Goal: Communication & Community: Answer question/provide support

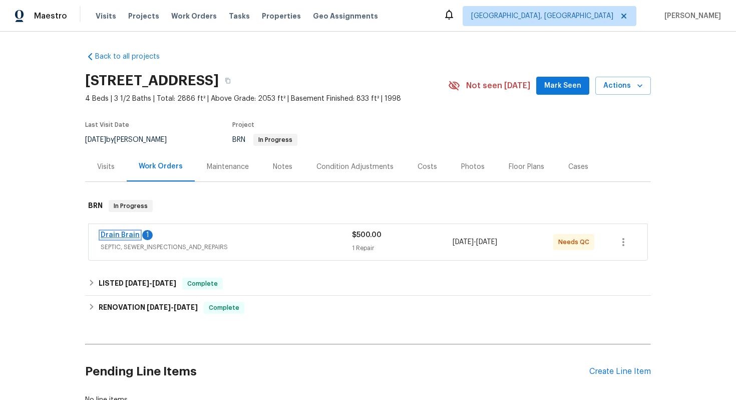
click at [125, 235] on link "Drain Brain" at bounding box center [120, 234] width 39 height 7
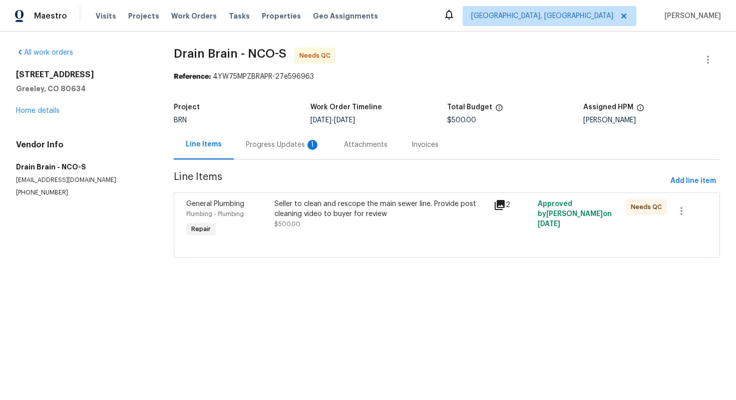
click at [265, 150] on div "Progress Updates 1" at bounding box center [283, 145] width 98 height 30
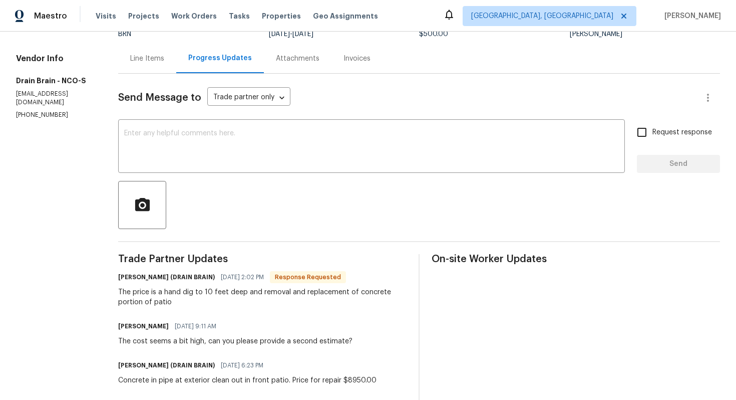
scroll to position [85, 0]
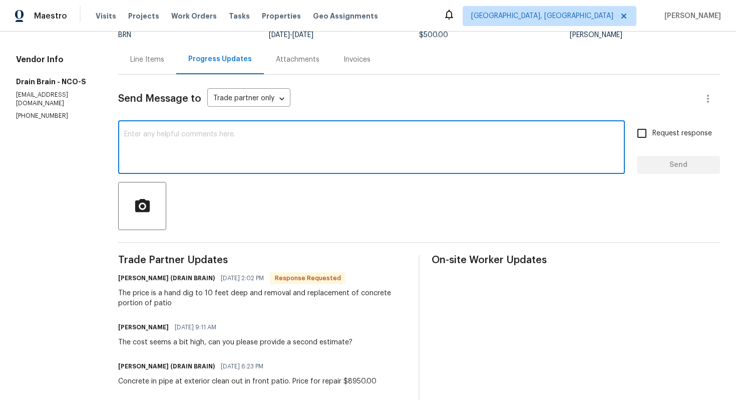
click at [227, 162] on textarea at bounding box center [371, 148] width 495 height 35
type textarea "S"
type textarea "I understand, I'll review the cost and let you know."
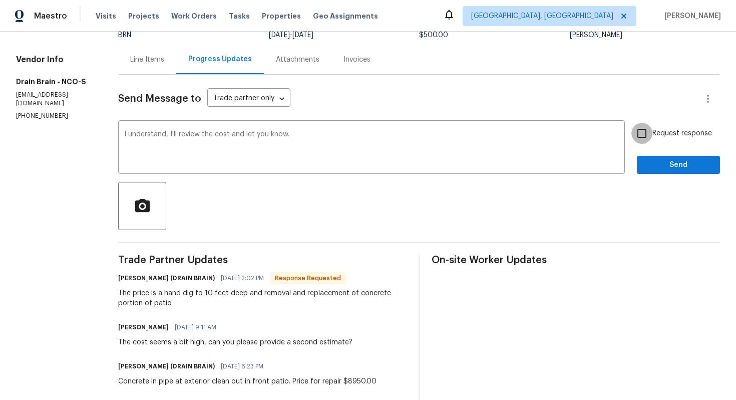
click at [646, 134] on input "Request response" at bounding box center [641, 133] width 21 height 21
checkbox input "true"
click at [658, 170] on span "Send" at bounding box center [678, 165] width 67 height 13
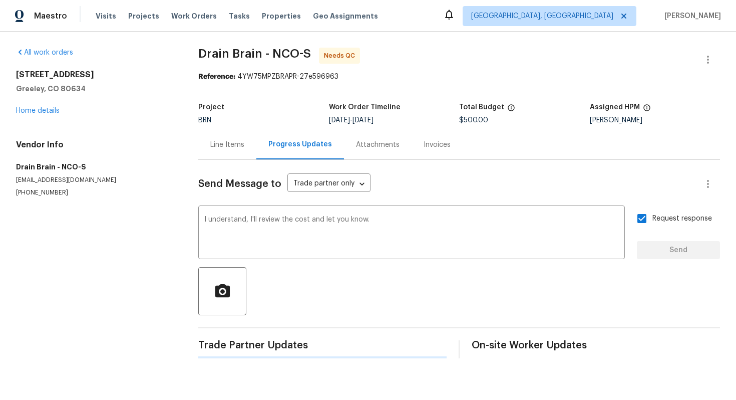
scroll to position [0, 0]
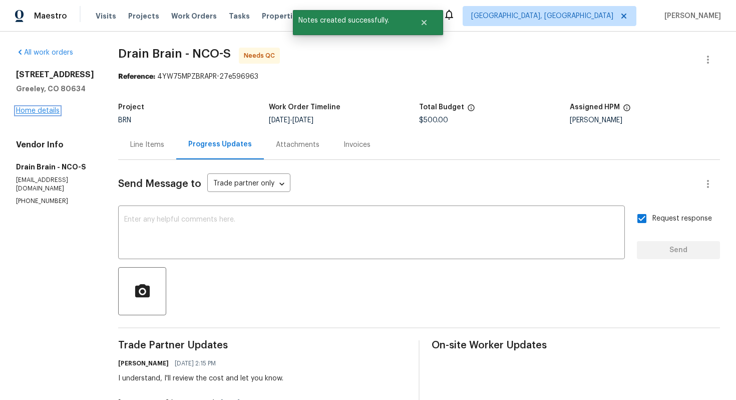
click at [54, 111] on link "Home details" at bounding box center [38, 110] width 44 height 7
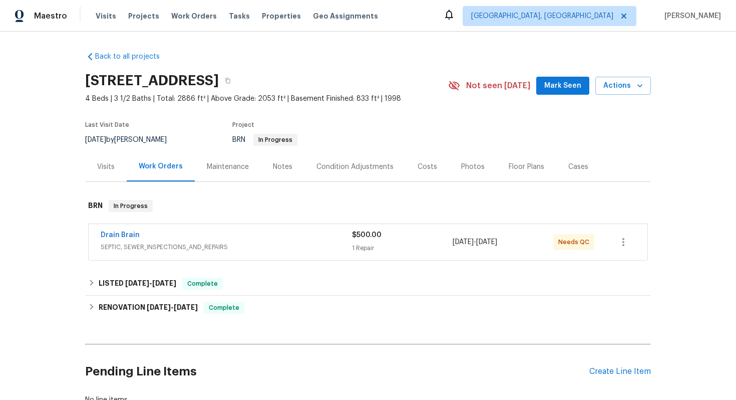
scroll to position [73, 0]
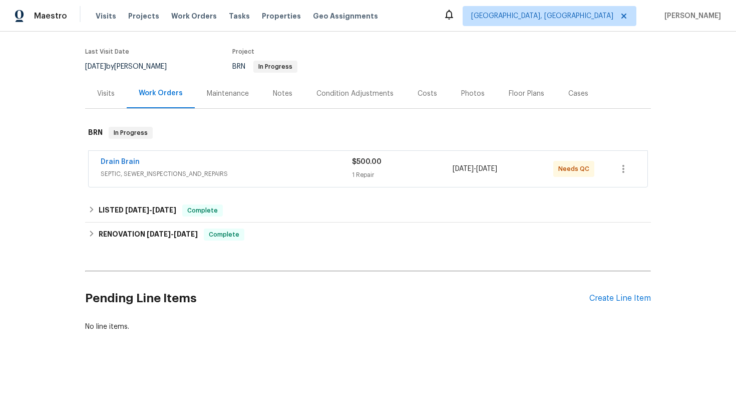
click at [616, 290] on div "Pending Line Items Create Line Item" at bounding box center [368, 298] width 566 height 47
click at [615, 298] on div "Create Line Item" at bounding box center [620, 298] width 62 height 10
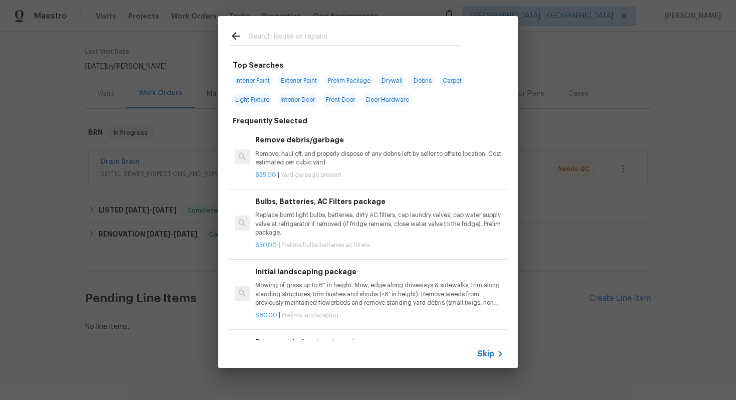
click at [489, 352] on span "Skip" at bounding box center [485, 353] width 17 height 10
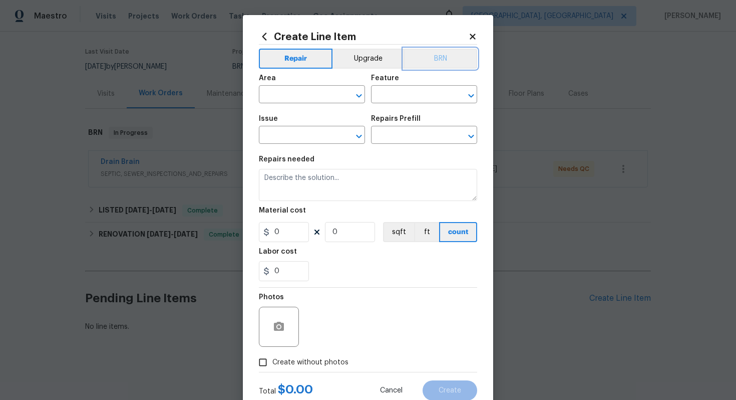
click at [443, 61] on button "BRN" at bounding box center [441, 59] width 74 height 20
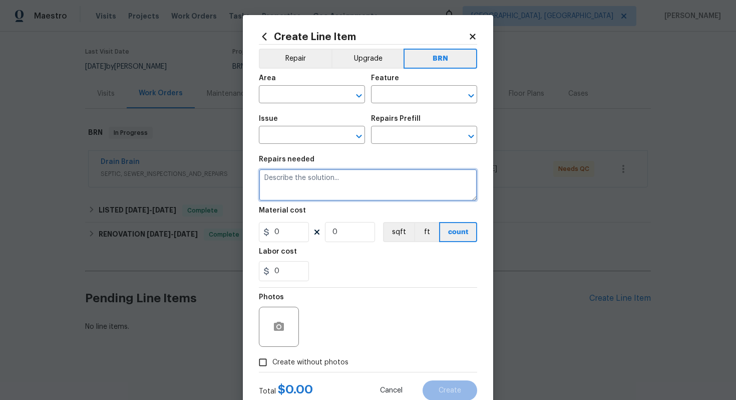
click at [380, 185] on textarea at bounding box center [368, 185] width 218 height 32
paste textarea "Seller to remove and replace sewer clean out where concrete is blocking line, s…"
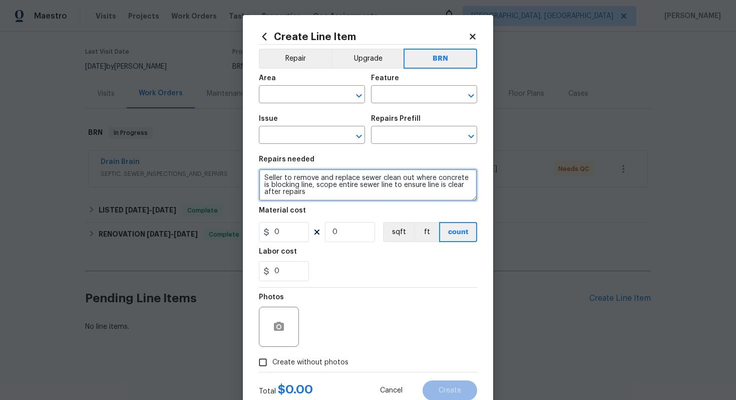
scroll to position [2, 0]
click at [265, 176] on textarea "Seller to remove and replace sewer clean out where concrete is blocking line, s…" at bounding box center [368, 185] width 218 height 32
type textarea "Duplicate - Seller to remove and replace sewer clean out where concrete is bloc…"
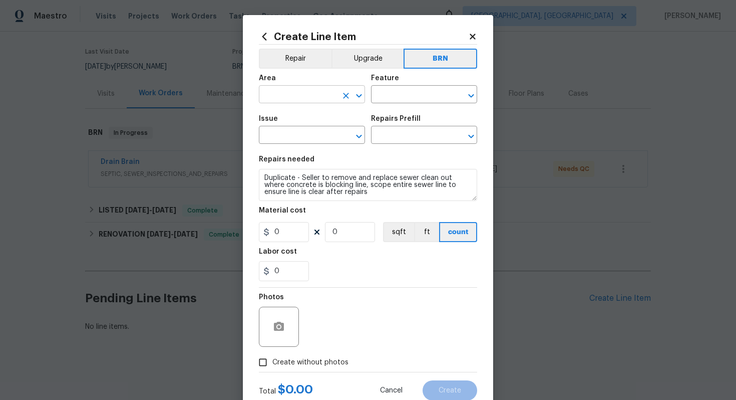
click at [288, 96] on input "text" at bounding box center [298, 96] width 78 height 16
click at [280, 120] on li "Plumbing" at bounding box center [312, 118] width 106 height 17
type input "Plumbing"
click at [401, 99] on input "text" at bounding box center [410, 96] width 78 height 16
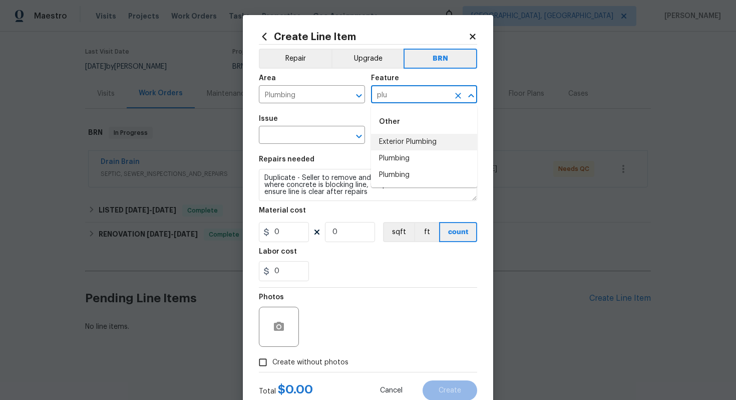
click at [413, 141] on li "Exterior Plumbing" at bounding box center [424, 142] width 106 height 17
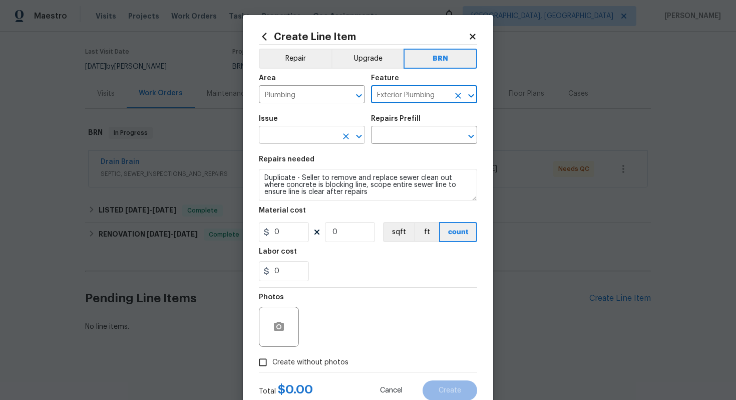
type input "Exterior Plumbing"
click at [313, 138] on input "text" at bounding box center [298, 136] width 78 height 16
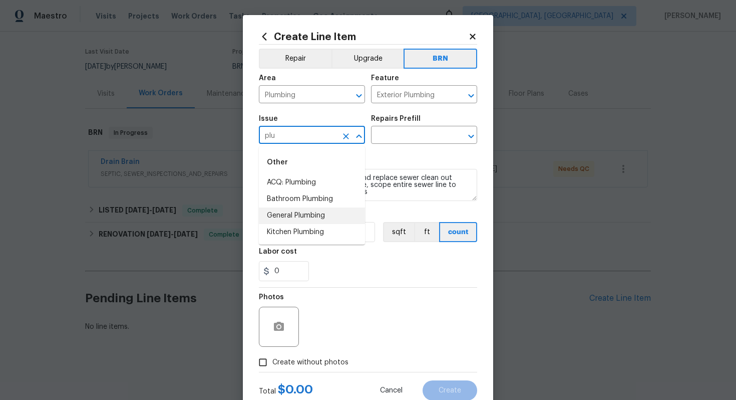
click at [312, 212] on li "General Plumbing" at bounding box center [312, 215] width 106 height 17
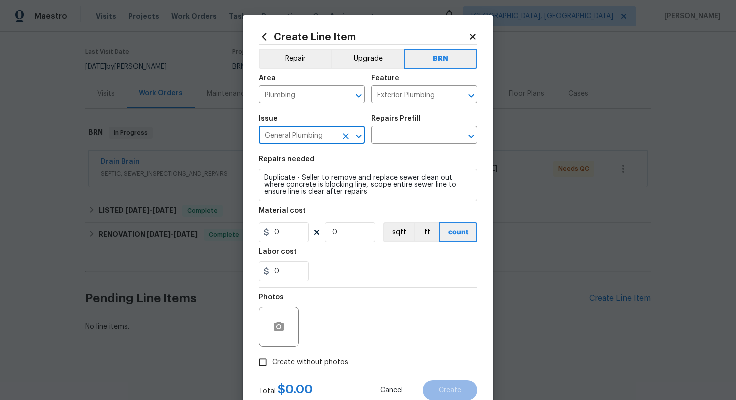
type input "General Plumbing"
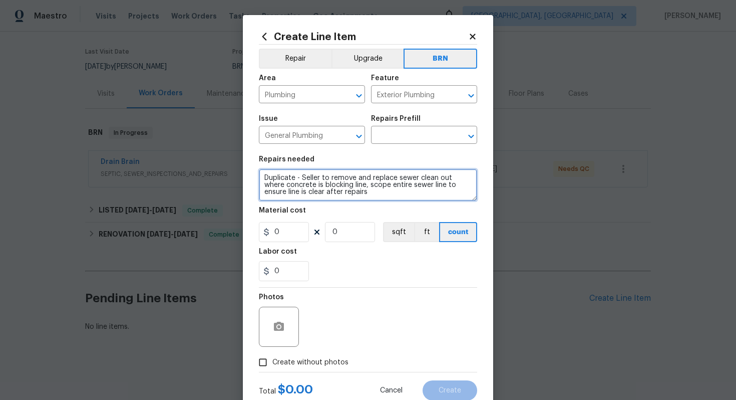
scroll to position [7, 0]
drag, startPoint x: 262, startPoint y: 178, endPoint x: 363, endPoint y: 211, distance: 106.1
click at [363, 211] on section "Repairs needed Duplicate - Seller to remove and replace sewer clean out where c…" at bounding box center [368, 218] width 218 height 137
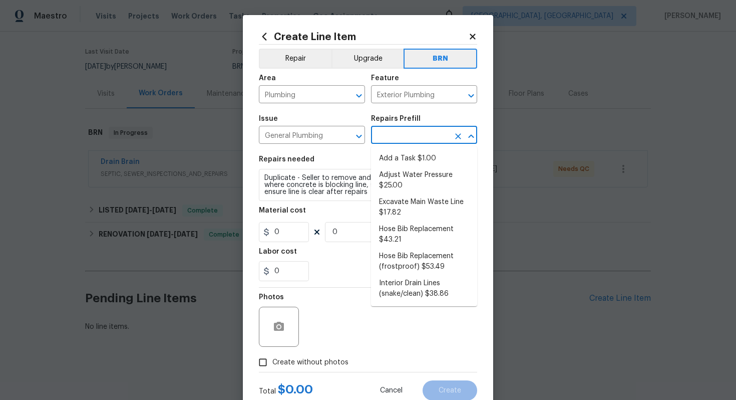
click at [407, 135] on input "text" at bounding box center [410, 136] width 78 height 16
click at [417, 223] on li "Hose Bib Replacement $43.21" at bounding box center [424, 234] width 106 height 27
type input "Plumbing"
type input "Hose Bib Replacement $43.21"
type textarea "Remove the existing hose bib and replace it with a new hose bib. Ensure that th…"
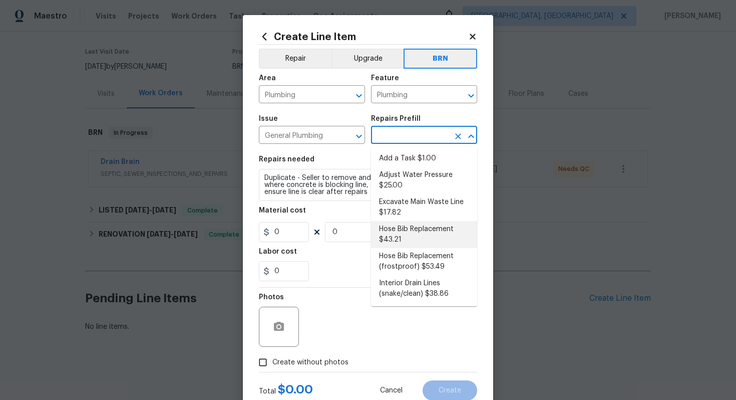
type input "43.21"
type input "1"
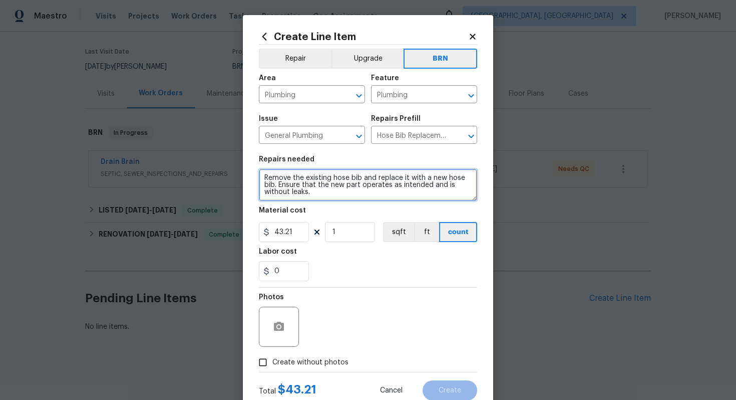
drag, startPoint x: 262, startPoint y: 178, endPoint x: 347, endPoint y: 218, distance: 94.1
click at [347, 218] on section "Repairs needed Remove the existing hose bib and replace it with a new hose bib.…" at bounding box center [368, 218] width 218 height 137
paste textarea "Duplicate - Seller to remove and replace sewer clean out where concrete is bloc…"
type textarea "Duplicate - Seller to remove and replace sewer clean out where concrete is bloc…"
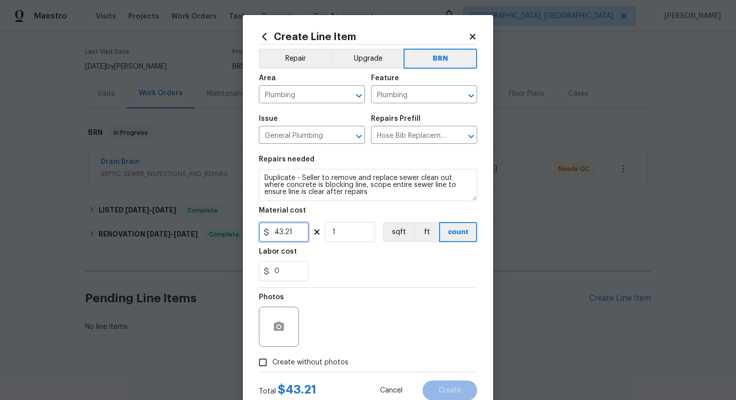
drag, startPoint x: 298, startPoint y: 236, endPoint x: 266, endPoint y: 236, distance: 32.0
click at [266, 236] on input "43.21" at bounding box center [284, 232] width 50 height 20
type input "0"
click at [290, 277] on input "0" at bounding box center [284, 271] width 50 height 20
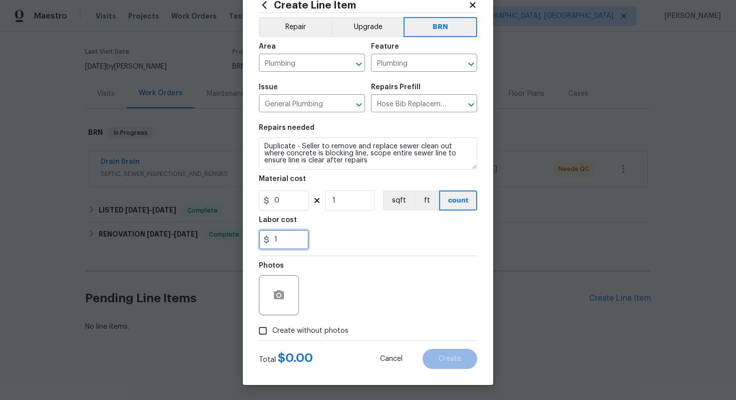
type input "1"
click at [274, 300] on icon "button" at bounding box center [279, 295] width 12 height 12
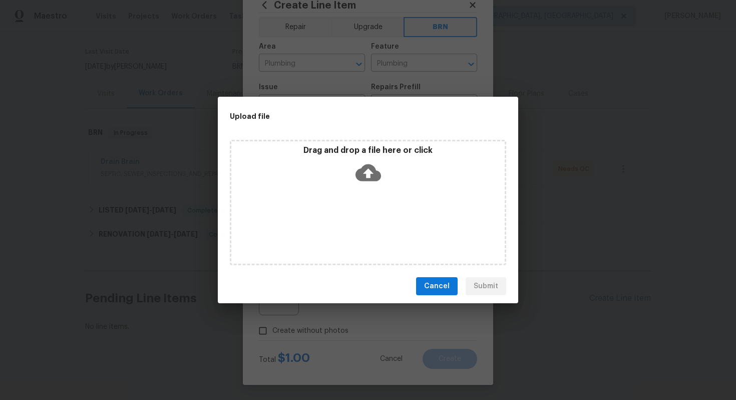
click at [366, 182] on icon at bounding box center [368, 173] width 26 height 26
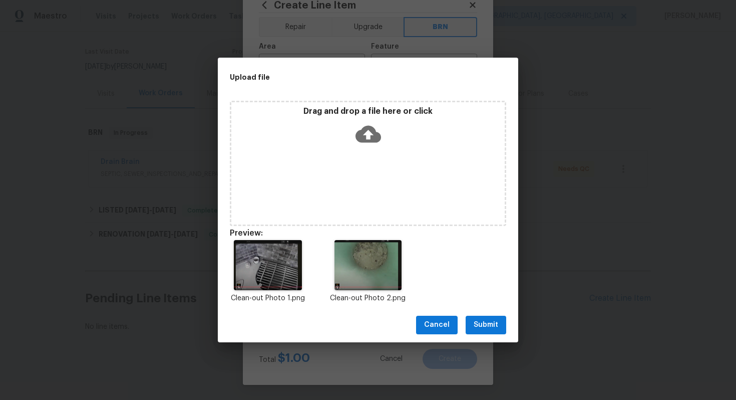
click at [497, 323] on span "Submit" at bounding box center [486, 324] width 25 height 13
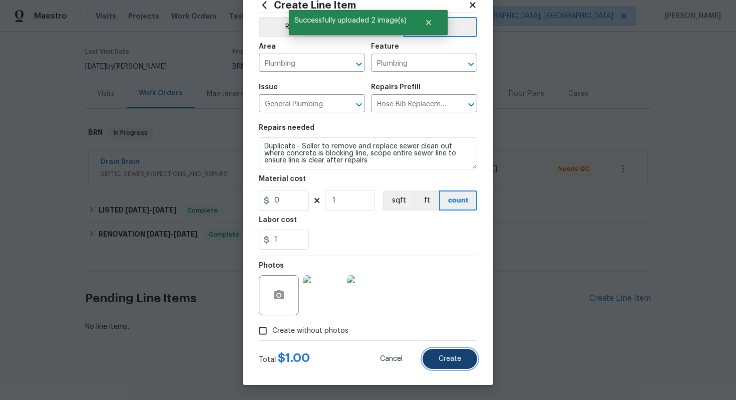
click at [450, 354] on button "Create" at bounding box center [450, 358] width 55 height 20
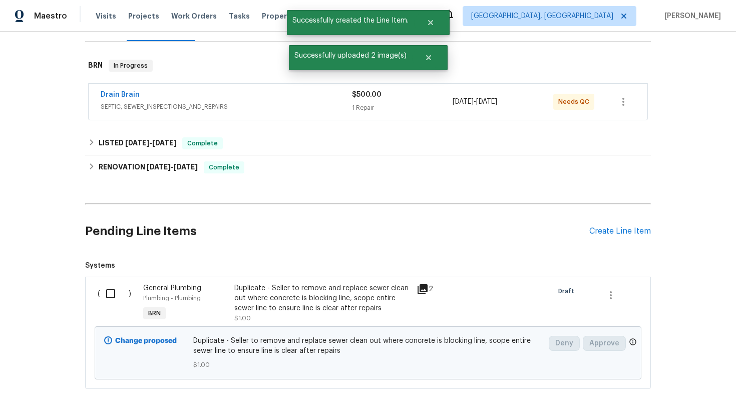
scroll to position [193, 0]
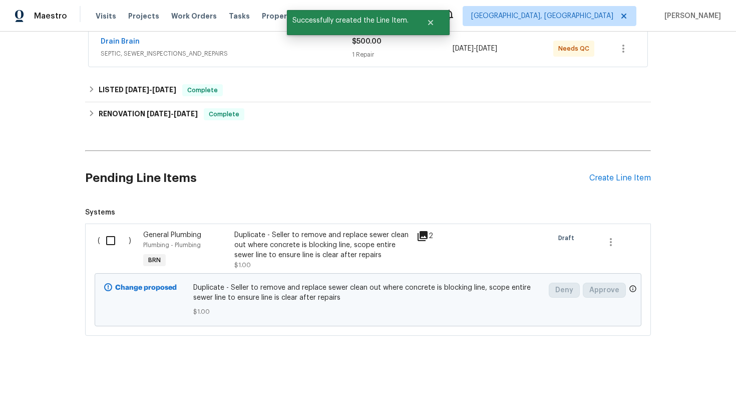
click at [111, 239] on input "checkbox" at bounding box center [114, 240] width 29 height 21
checkbox input "true"
click at [704, 381] on button "Create Work Order" at bounding box center [678, 374] width 83 height 19
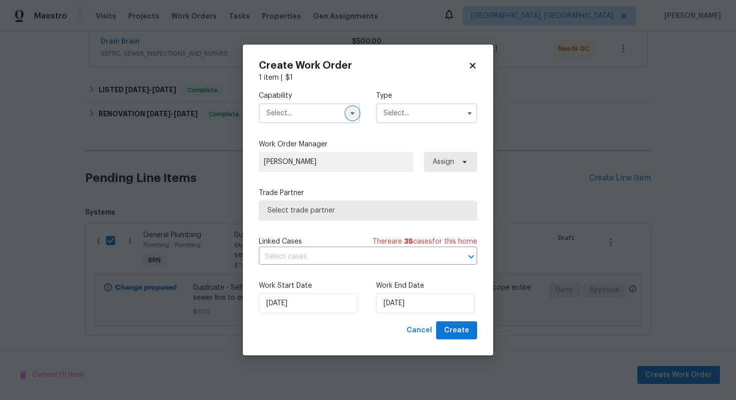
click at [351, 108] on button "button" at bounding box center [352, 113] width 12 height 12
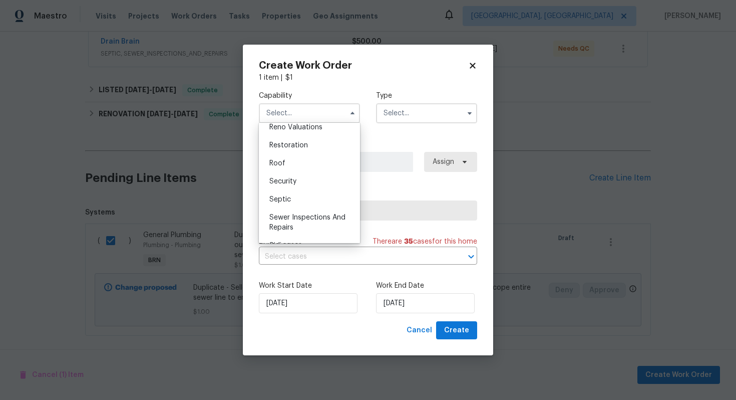
scroll to position [996, 0]
click at [324, 189] on div "Septic" at bounding box center [309, 196] width 96 height 18
type input "Septic"
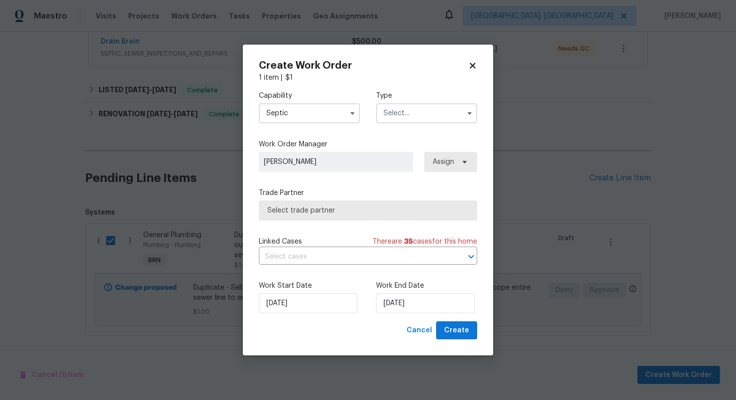
click at [414, 116] on input "text" at bounding box center [426, 113] width 101 height 20
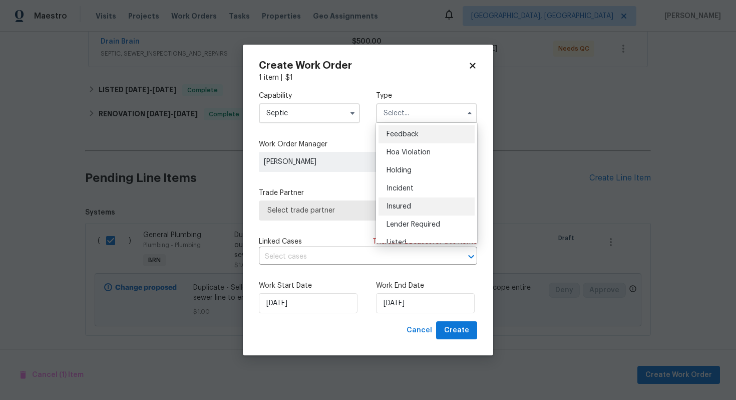
scroll to position [227, 0]
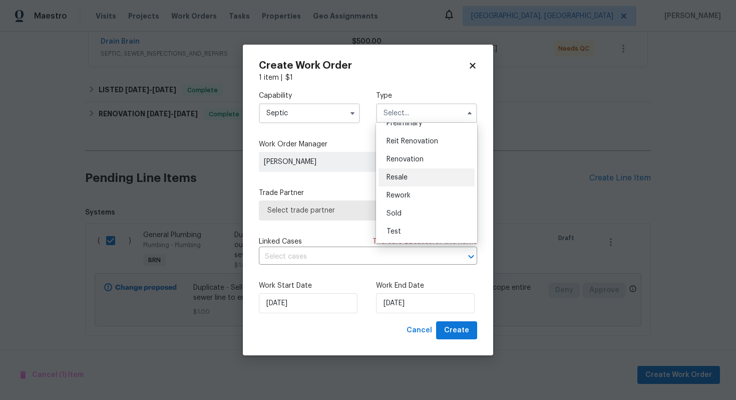
click at [436, 178] on div "Resale" at bounding box center [426, 177] width 96 height 18
type input "Resale"
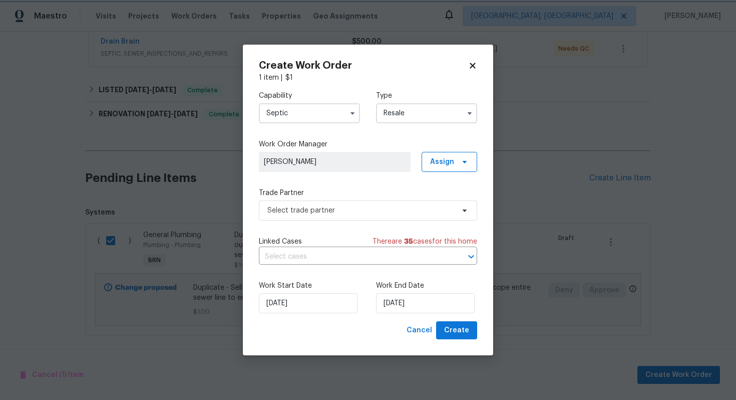
scroll to position [0, 0]
click at [345, 253] on input "text" at bounding box center [354, 257] width 190 height 16
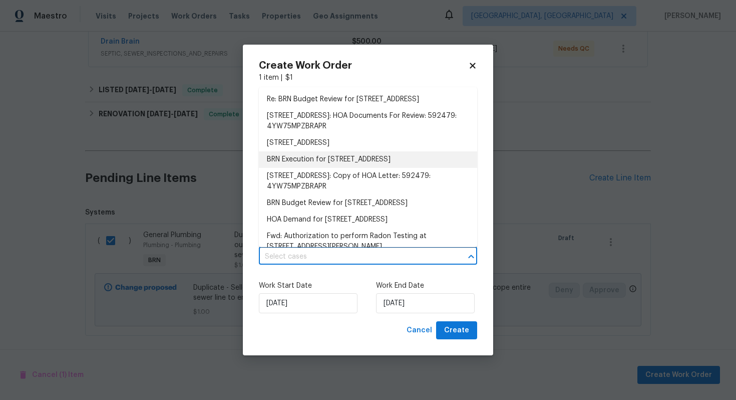
click at [366, 158] on li "BRN Execution for 642 52nd Ave, Greeley, CO 80634" at bounding box center [368, 159] width 218 height 17
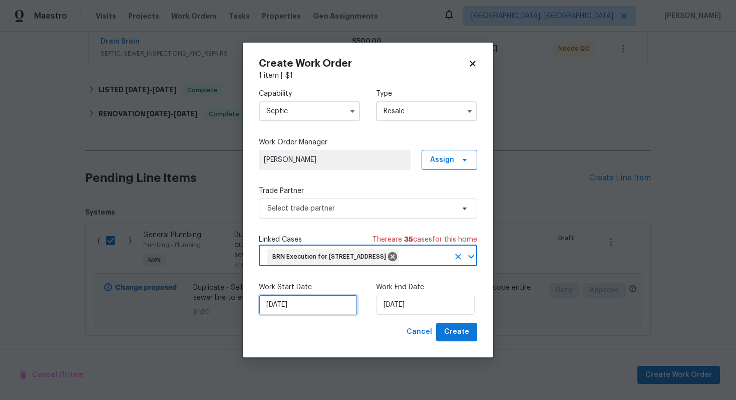
click at [277, 313] on input "[DATE]" at bounding box center [308, 304] width 99 height 20
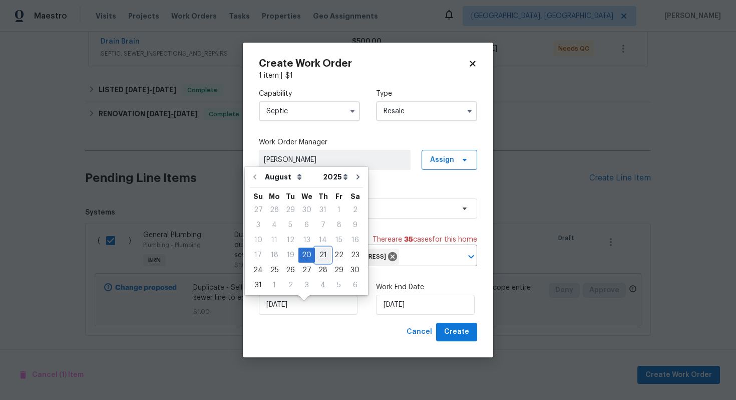
click at [318, 254] on div "21" at bounding box center [323, 255] width 16 height 14
type input "8/21/2025"
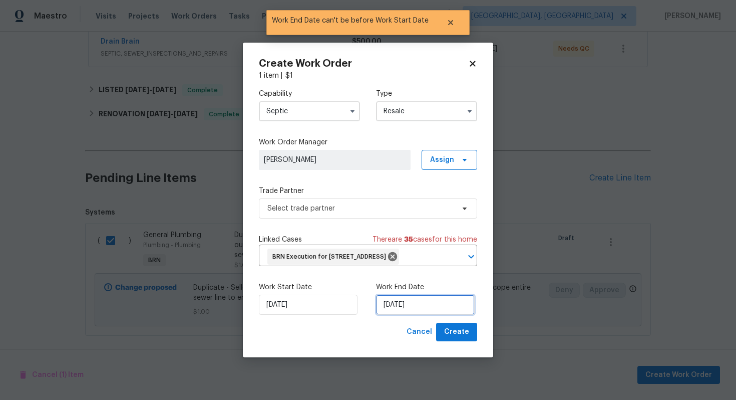
click at [399, 314] on input "8/21/2025" at bounding box center [425, 304] width 99 height 20
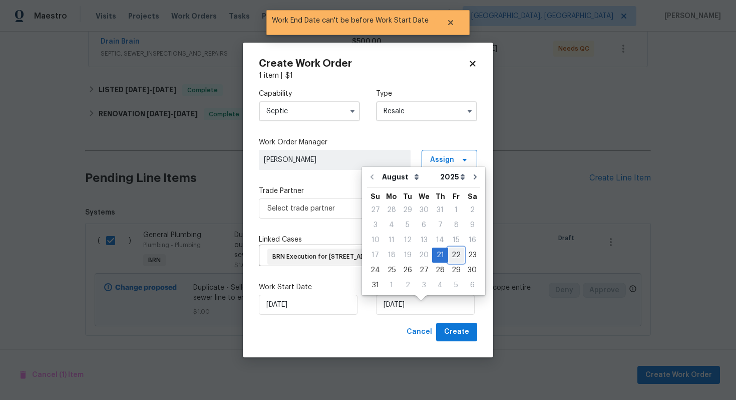
click at [455, 255] on div "22" at bounding box center [456, 255] width 16 height 14
type input "8/22/2025"
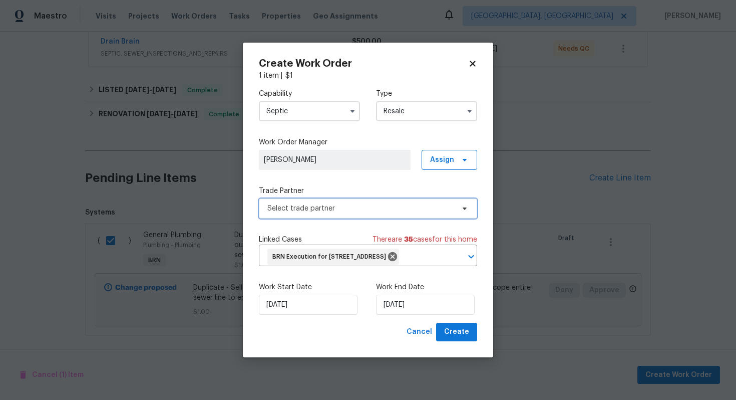
click at [400, 203] on span "Select trade partner" at bounding box center [360, 208] width 187 height 10
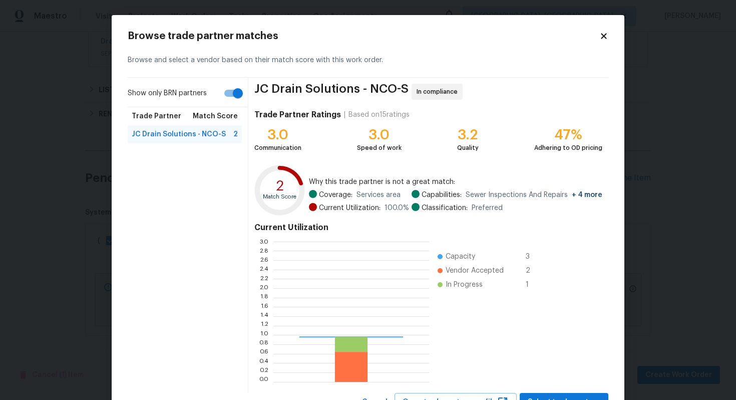
scroll to position [140, 156]
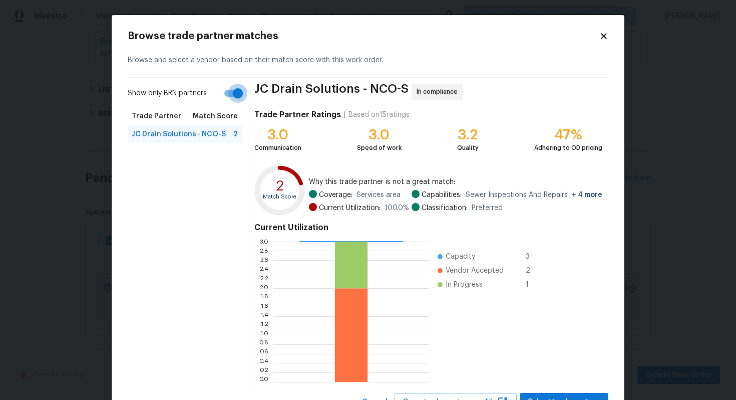
click at [237, 89] on input "Show only BRN partners" at bounding box center [237, 93] width 57 height 19
checkbox input "false"
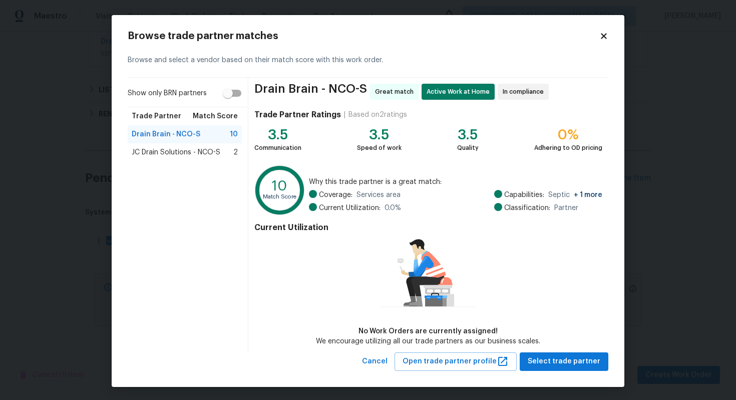
click at [223, 155] on div "JC Drain Solutions - NCO-S 2" at bounding box center [185, 152] width 106 height 10
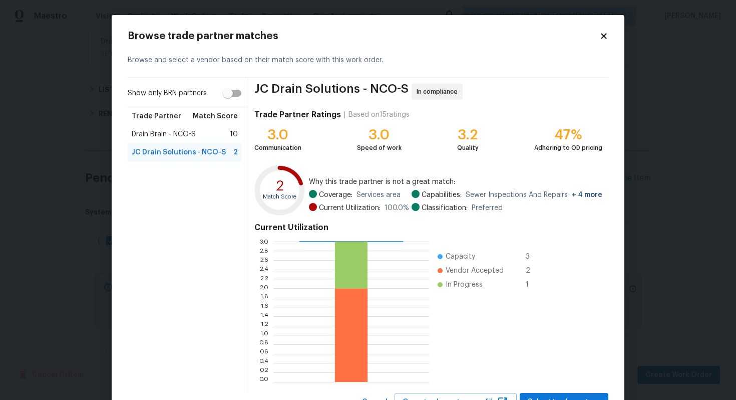
scroll to position [42, 0]
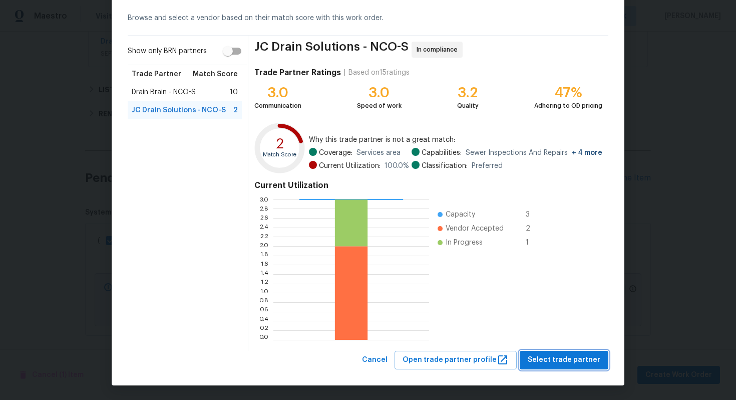
click at [548, 356] on span "Select trade partner" at bounding box center [564, 359] width 73 height 13
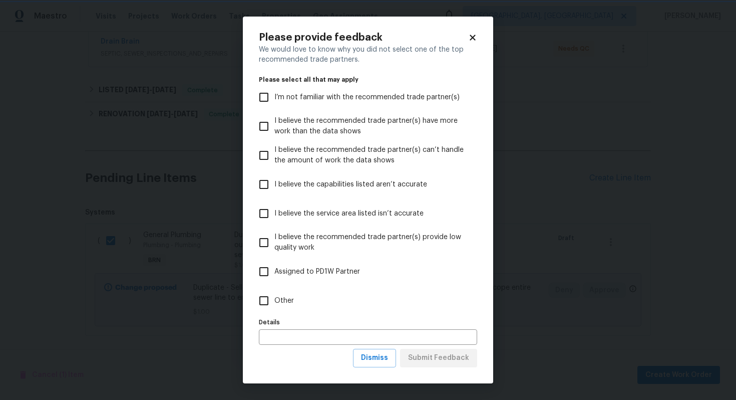
scroll to position [0, 0]
click at [380, 358] on span "Dismiss" at bounding box center [374, 357] width 27 height 13
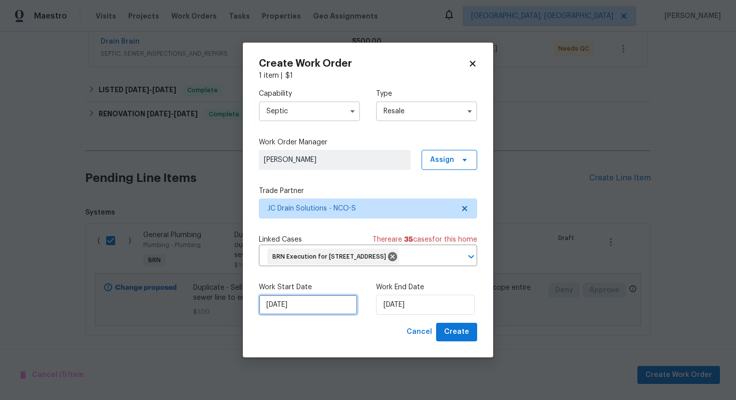
click at [285, 314] on input "8/21/2025" at bounding box center [308, 304] width 99 height 20
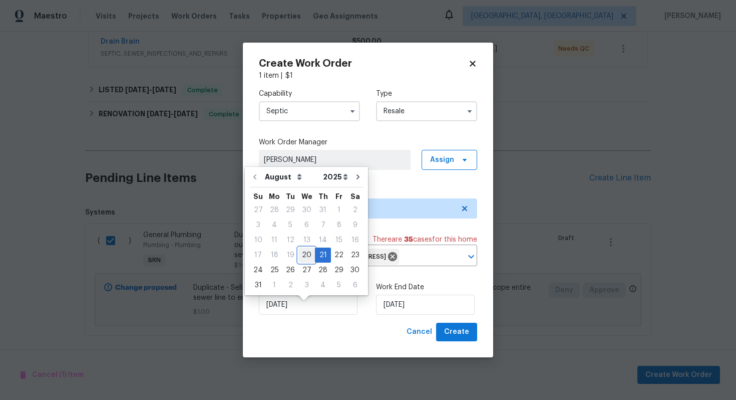
click at [304, 250] on div "20" at bounding box center [306, 255] width 17 height 14
type input "[DATE]"
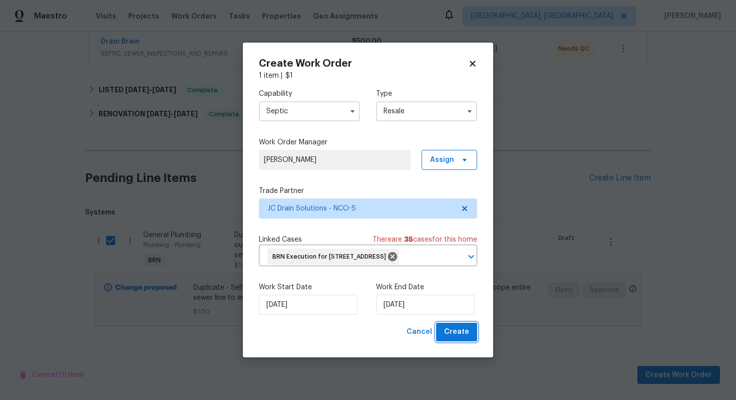
click at [462, 338] on span "Create" at bounding box center [456, 331] width 25 height 13
checkbox input "false"
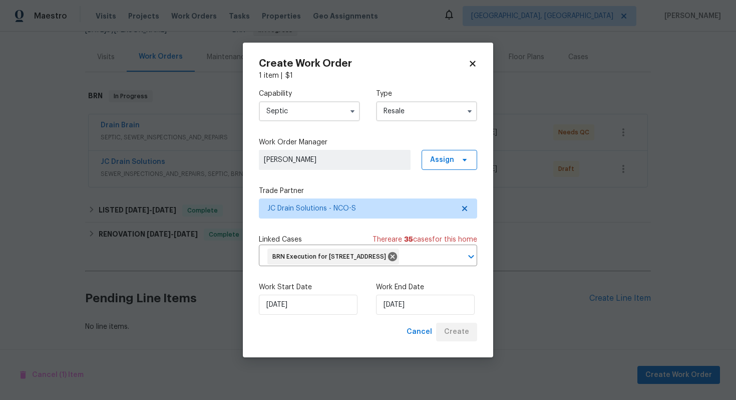
scroll to position [110, 0]
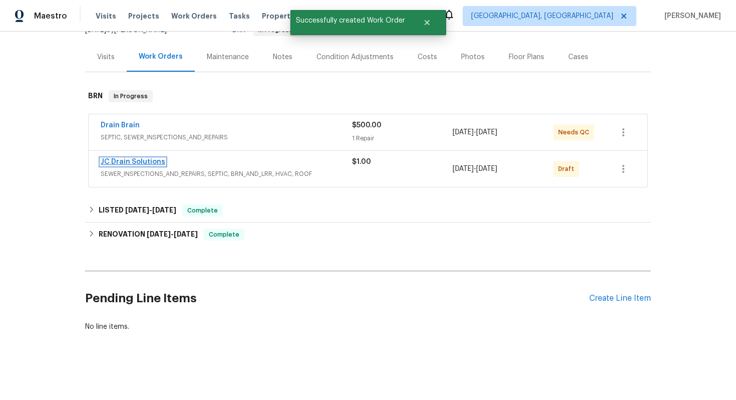
click at [148, 163] on link "JC Drain Solutions" at bounding box center [133, 161] width 65 height 7
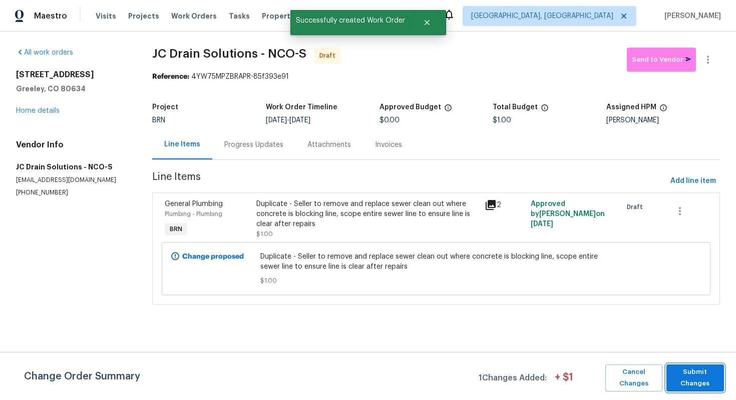
click at [688, 365] on button "Submit Changes" at bounding box center [695, 377] width 58 height 27
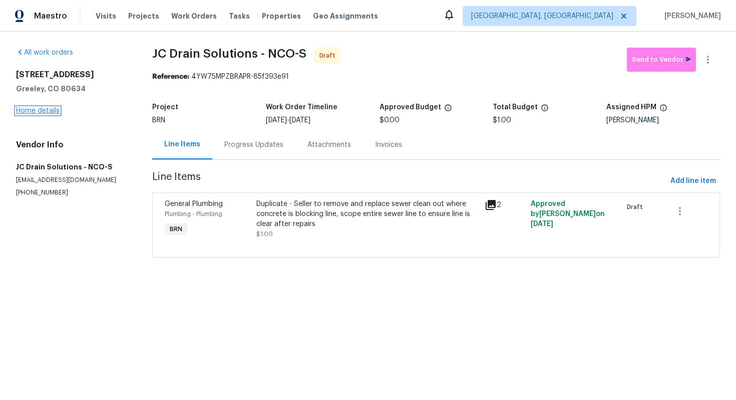
click at [49, 110] on link "Home details" at bounding box center [38, 110] width 44 height 7
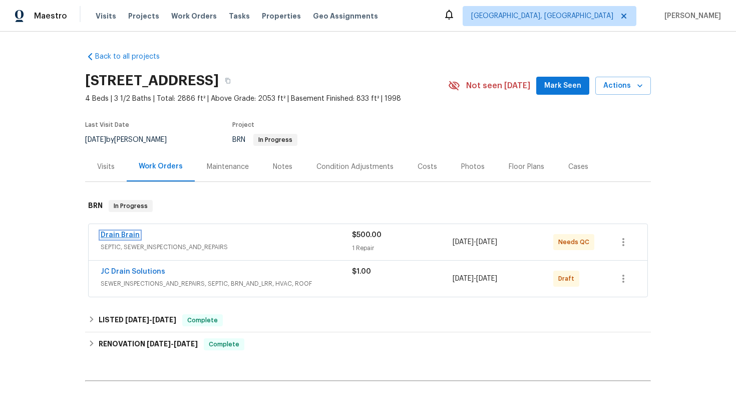
click at [121, 233] on link "Drain Brain" at bounding box center [120, 234] width 39 height 7
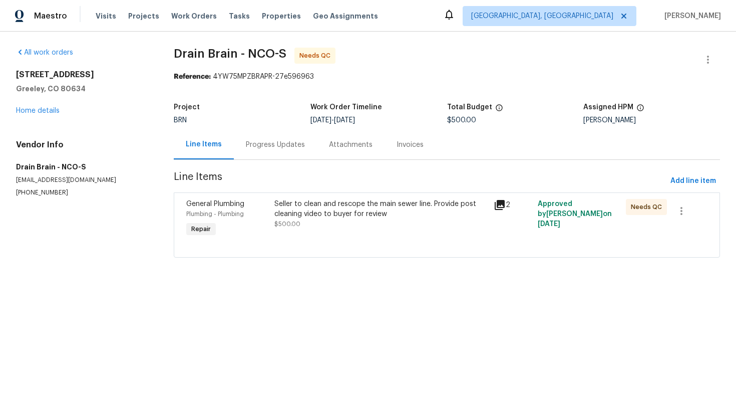
click at [276, 144] on div "Progress Updates" at bounding box center [275, 145] width 59 height 10
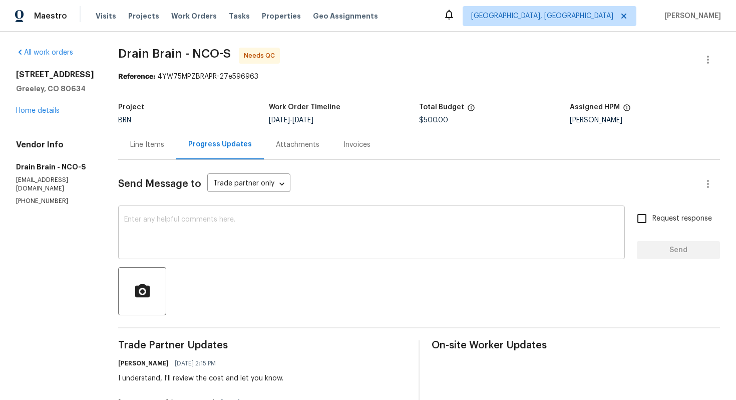
scroll to position [277, 0]
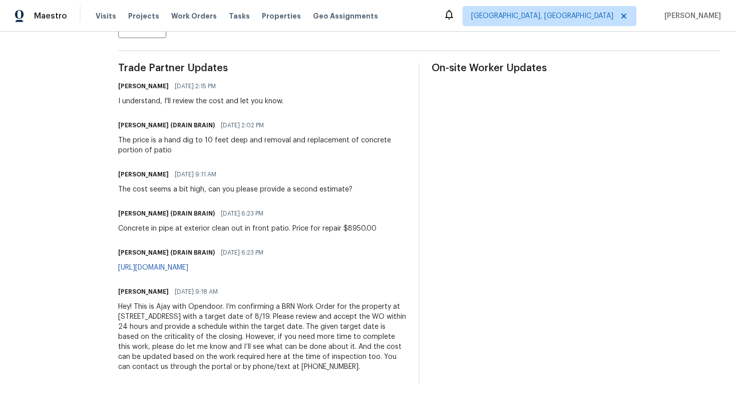
click at [238, 321] on div "Hey! This is Ajay with Opendoor. I’m confirming a BRN Work Order for the proper…" at bounding box center [262, 336] width 288 height 70
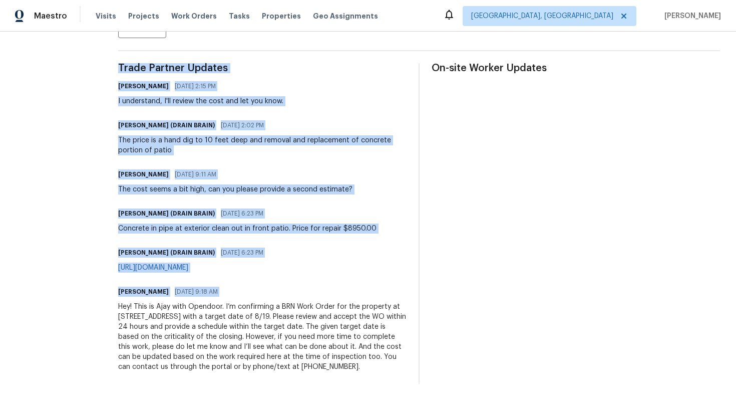
copy div "Trade Partner Updates Ajay Godson 08/20/2025 2:15 PM I understand, I'll review …"
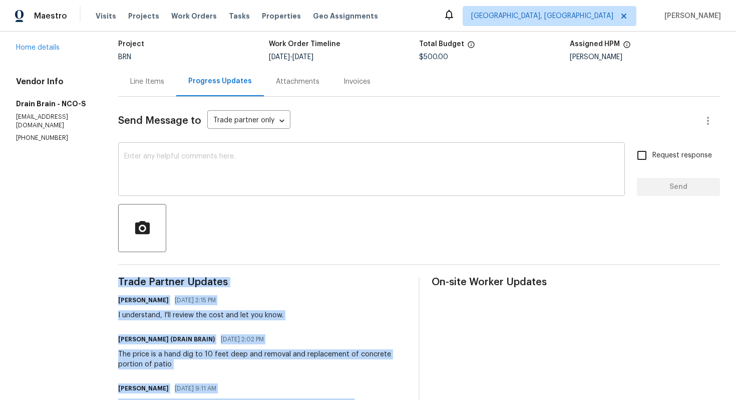
scroll to position [0, 0]
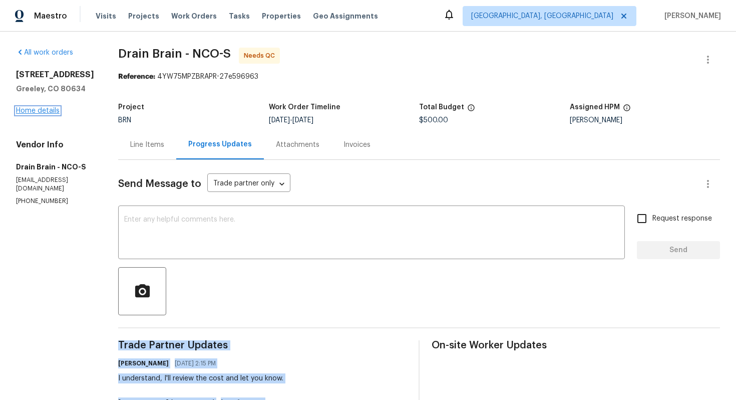
click at [39, 111] on link "Home details" at bounding box center [38, 110] width 44 height 7
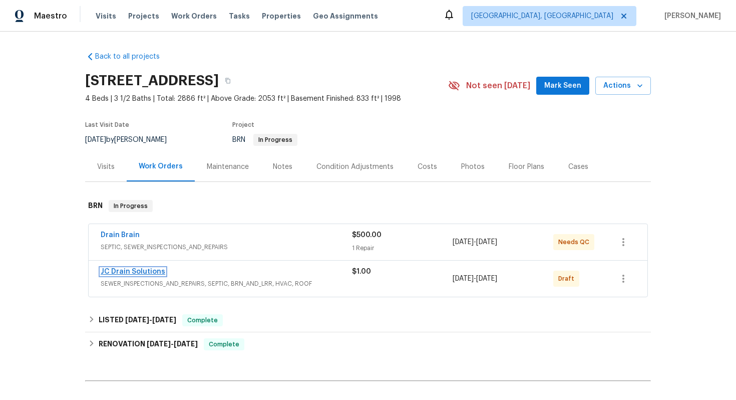
click at [121, 269] on link "JC Drain Solutions" at bounding box center [133, 271] width 65 height 7
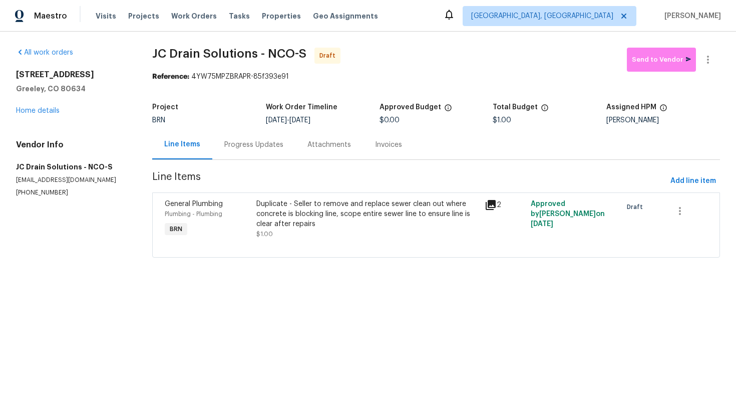
click at [243, 154] on div "Progress Updates" at bounding box center [253, 145] width 83 height 30
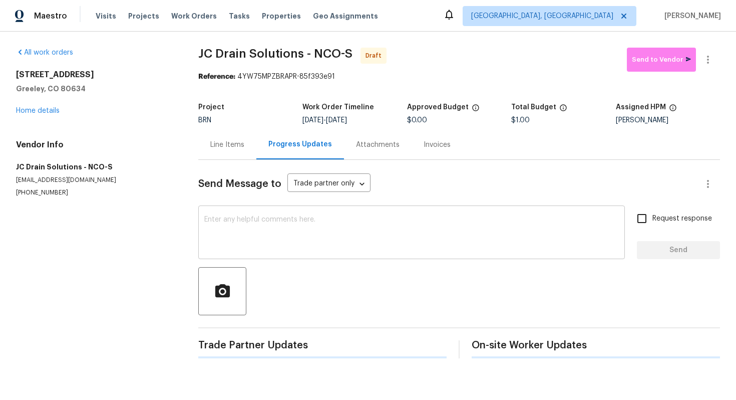
click at [263, 237] on textarea at bounding box center [411, 233] width 415 height 35
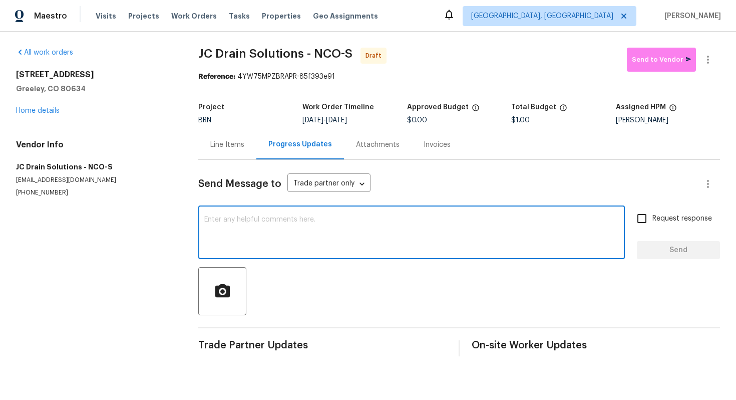
paste textarea "Hey! This is Ajay with Opendoor. I’m confirming a BRN Work Order for the proper…"
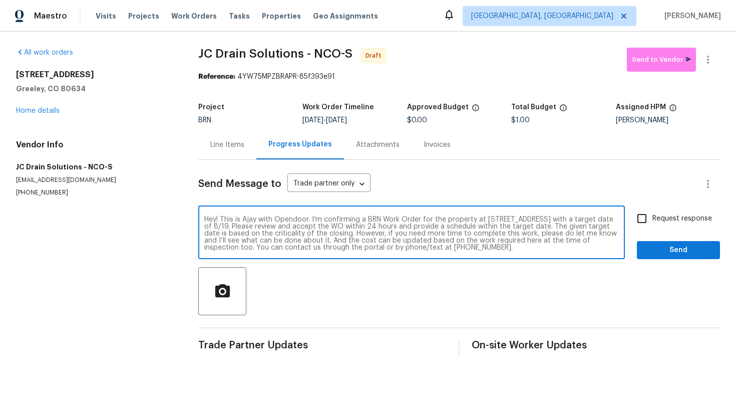
scroll to position [7, 0]
click at [264, 220] on textarea "Hey! This is Ajay with Opendoor. I’m confirming a BRN Work Order for the proper…" at bounding box center [411, 233] width 415 height 35
type textarea "Hey! This is Ajay with Opendoor. I’m confirming a BRN Work Order for the proper…"
click at [666, 222] on span "Request response" at bounding box center [682, 218] width 60 height 11
click at [652, 222] on input "Request response" at bounding box center [641, 218] width 21 height 21
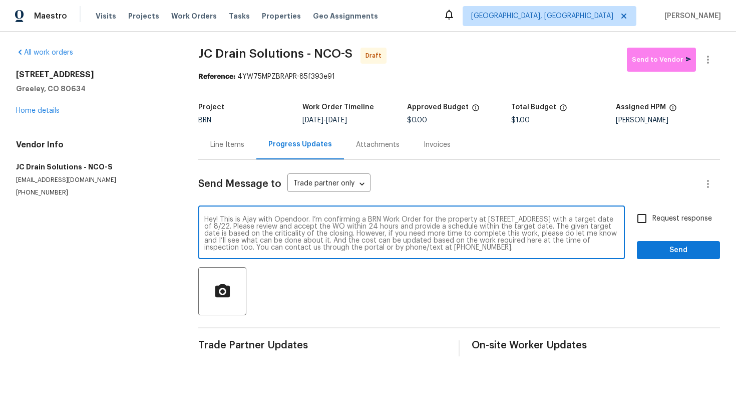
checkbox input "true"
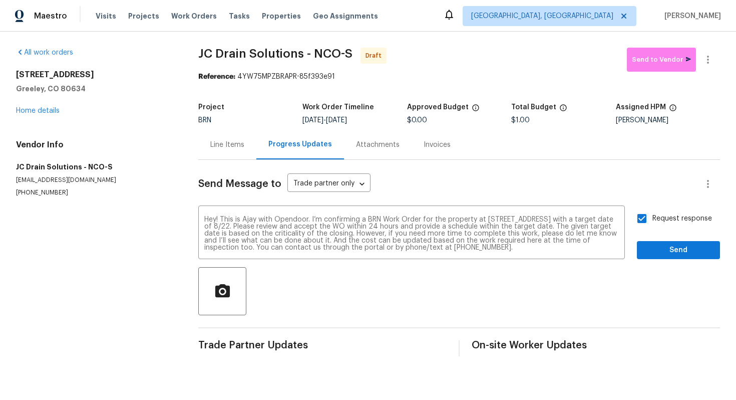
click at [669, 261] on div "Send Message to Trade partner only Trade partner only ​ Hey! This is Ajay with …" at bounding box center [459, 258] width 522 height 196
click at [670, 251] on span "Send" at bounding box center [678, 250] width 67 height 13
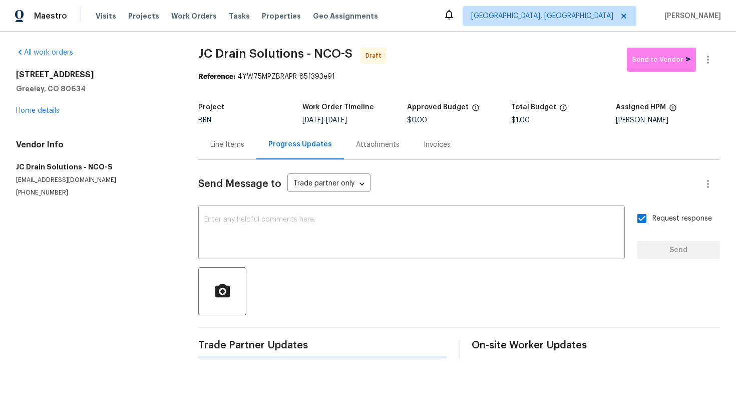
scroll to position [0, 0]
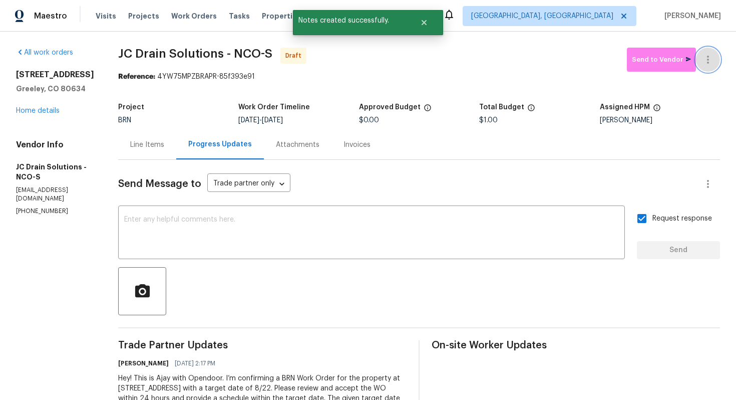
click at [710, 70] on button "button" at bounding box center [708, 60] width 24 height 24
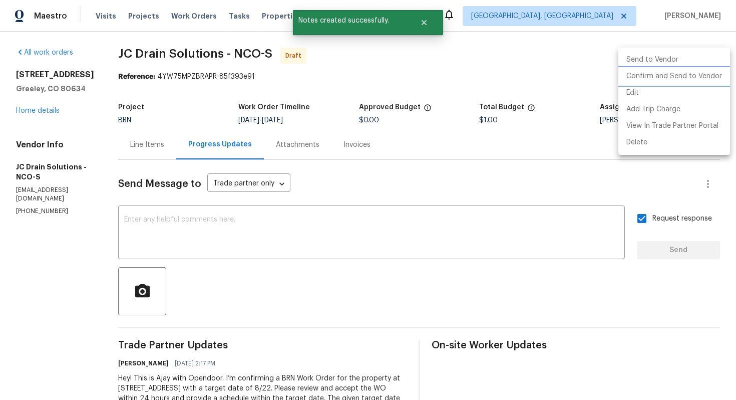
click at [707, 76] on li "Confirm and Send to Vendor" at bounding box center [674, 76] width 112 height 17
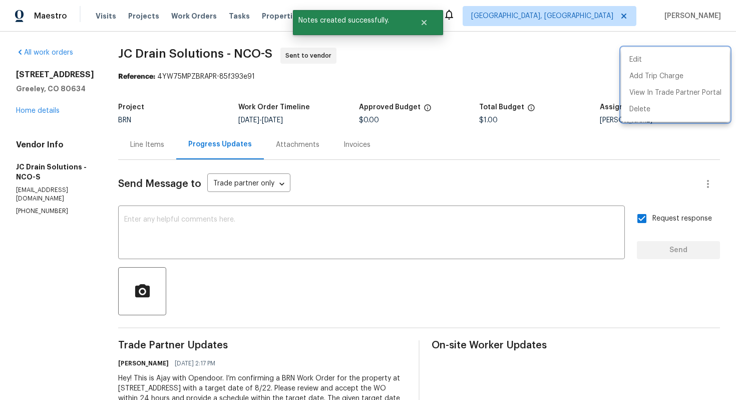
click at [403, 229] on div at bounding box center [368, 200] width 736 height 400
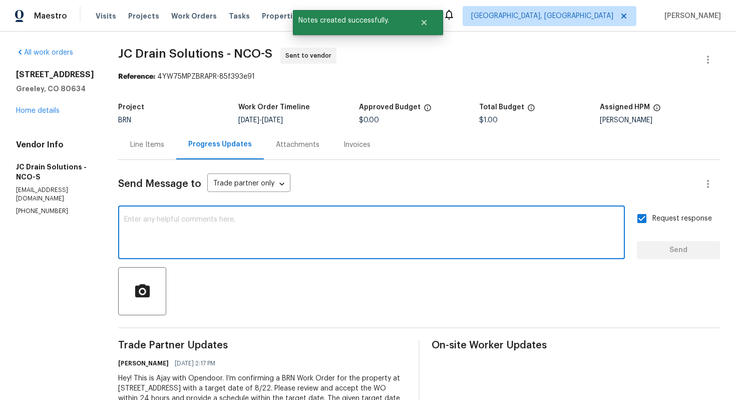
click at [403, 229] on textarea at bounding box center [371, 233] width 495 height 35
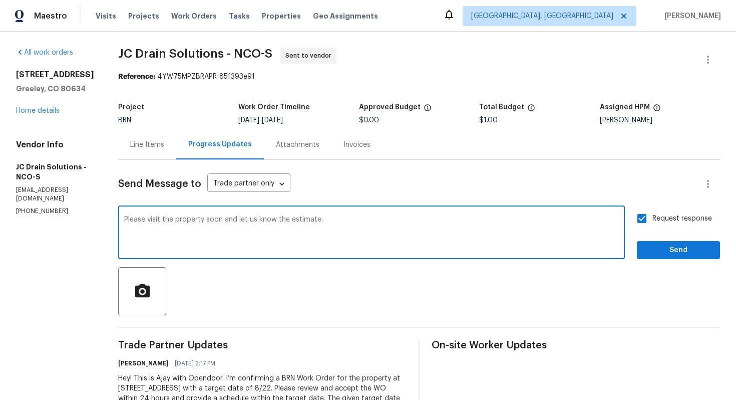
type textarea "Please visit the property soon and let us know the estimate."
click at [676, 246] on span "Send" at bounding box center [678, 250] width 67 height 13
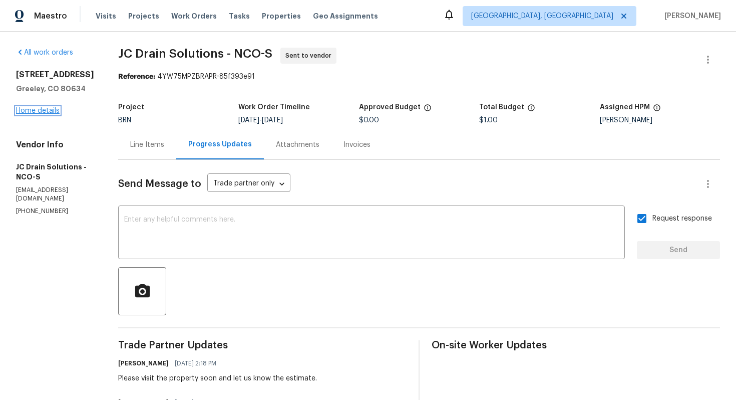
click at [54, 108] on link "Home details" at bounding box center [38, 110] width 44 height 7
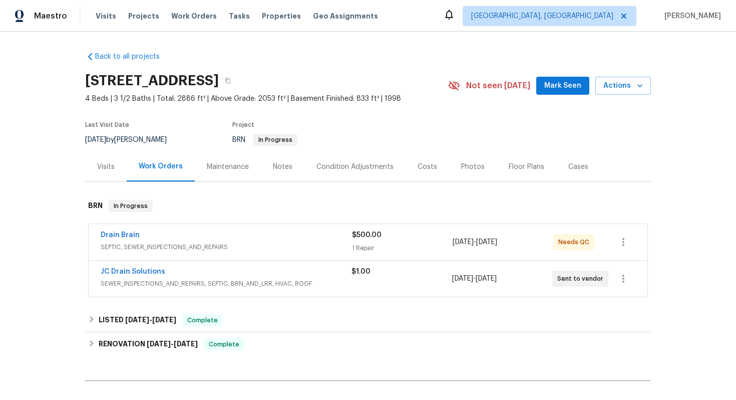
click at [151, 235] on div "Drain Brain" at bounding box center [226, 236] width 251 height 12
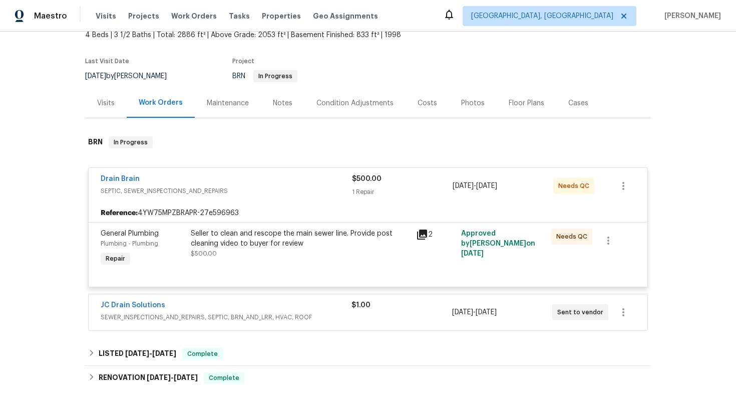
scroll to position [125, 0]
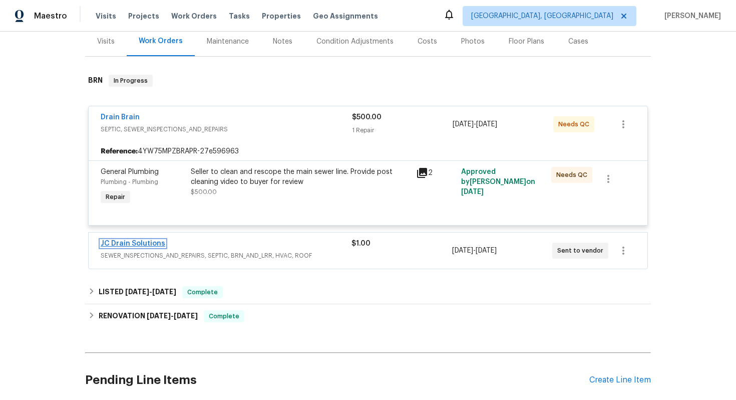
click at [111, 240] on link "JC Drain Solutions" at bounding box center [133, 243] width 65 height 7
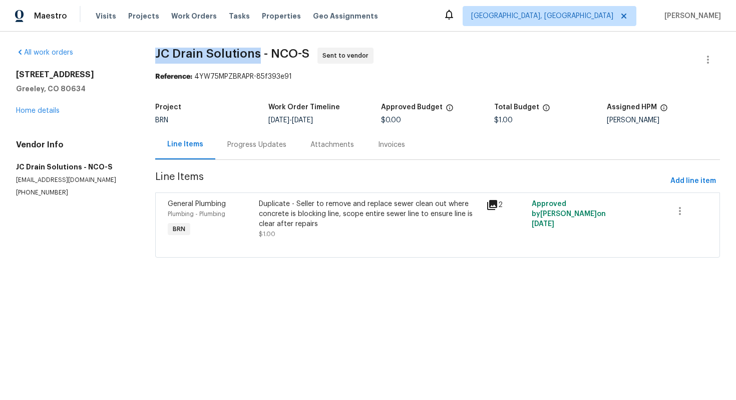
drag, startPoint x: 152, startPoint y: 58, endPoint x: 259, endPoint y: 57, distance: 106.6
click at [259, 57] on div "All work orders 642 52nd Ave Greeley, CO 80634 Home details Vendor Info JC Drai…" at bounding box center [368, 159] width 736 height 254
copy span "JC Drain Solutions"
click at [33, 112] on link "Home details" at bounding box center [38, 110] width 44 height 7
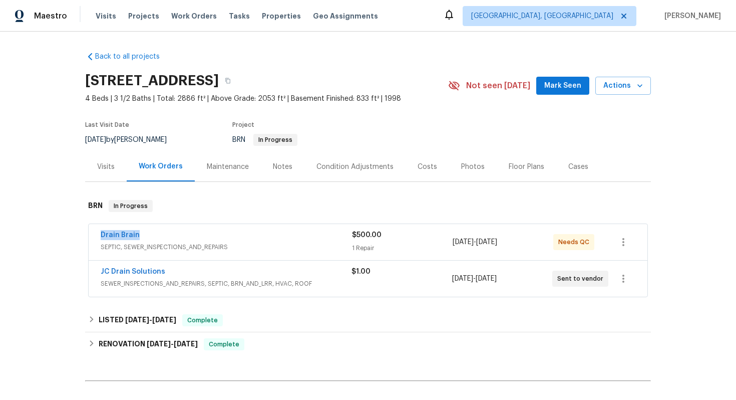
drag, startPoint x: 98, startPoint y: 235, endPoint x: 138, endPoint y: 234, distance: 40.1
click at [138, 234] on div "Drain Brain SEPTIC, SEWER_INSPECTIONS_AND_REPAIRS $500.00 1 Repair 8/18/2025 - …" at bounding box center [368, 242] width 559 height 36
copy link "Drain Brain"
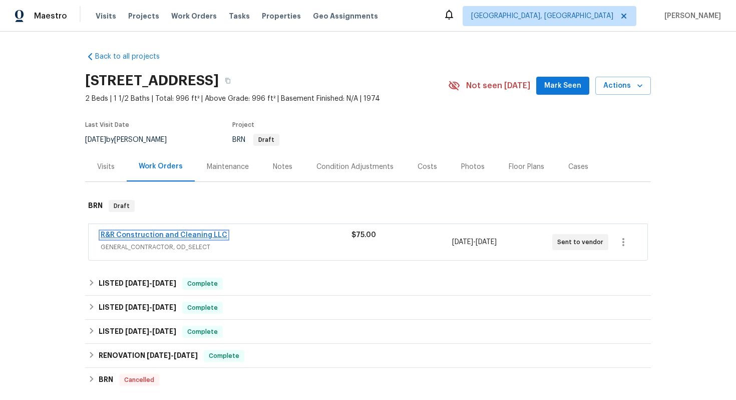
click at [180, 235] on link "R&R Construction and Cleaning LLC" at bounding box center [164, 234] width 127 height 7
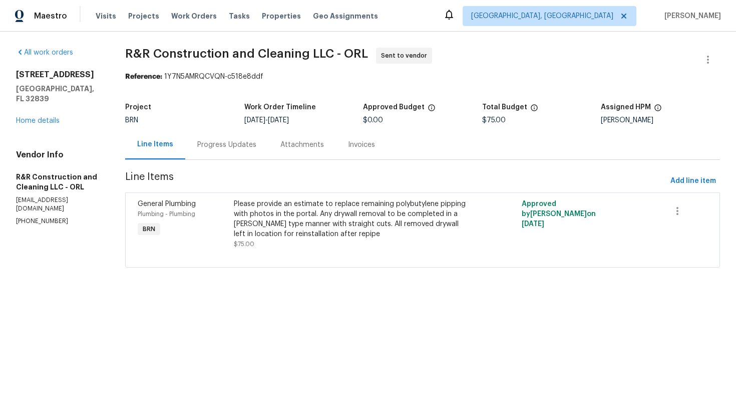
click at [240, 148] on div "Progress Updates" at bounding box center [226, 145] width 59 height 10
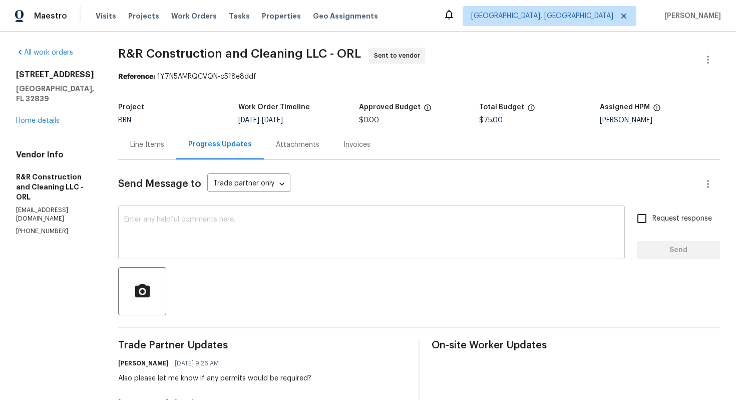
click at [274, 223] on textarea at bounding box center [371, 233] width 495 height 35
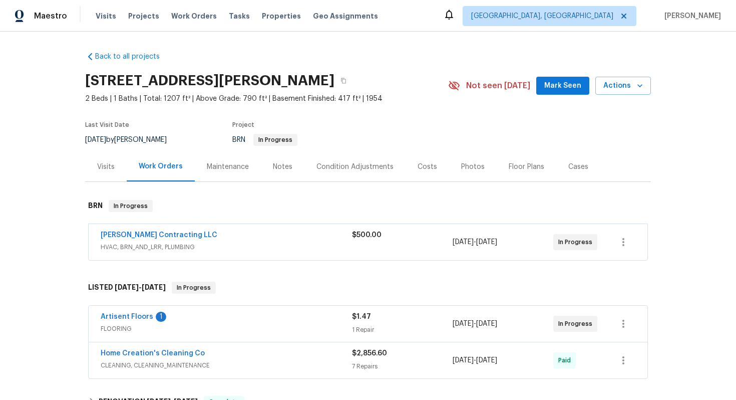
click at [143, 239] on span "Loftin Contracting LLC" at bounding box center [159, 235] width 117 height 10
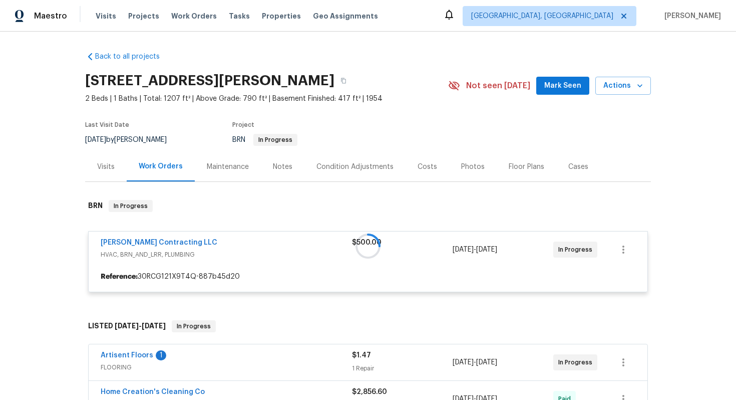
click at [143, 241] on div at bounding box center [368, 246] width 566 height 112
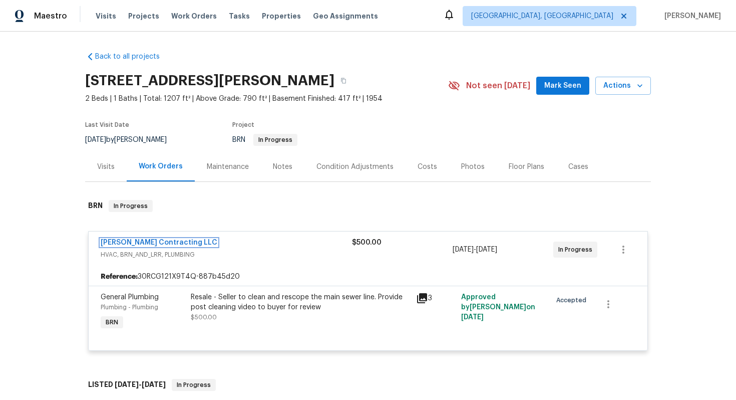
click at [143, 241] on link "Loftin Contracting LLC" at bounding box center [159, 242] width 117 height 7
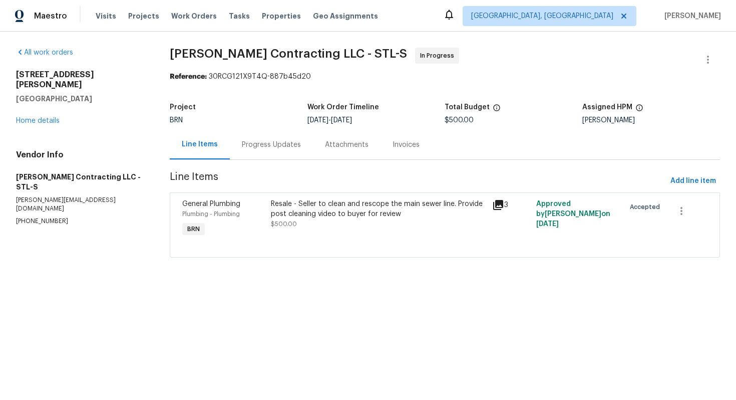
click at [266, 148] on div "Progress Updates" at bounding box center [271, 145] width 59 height 10
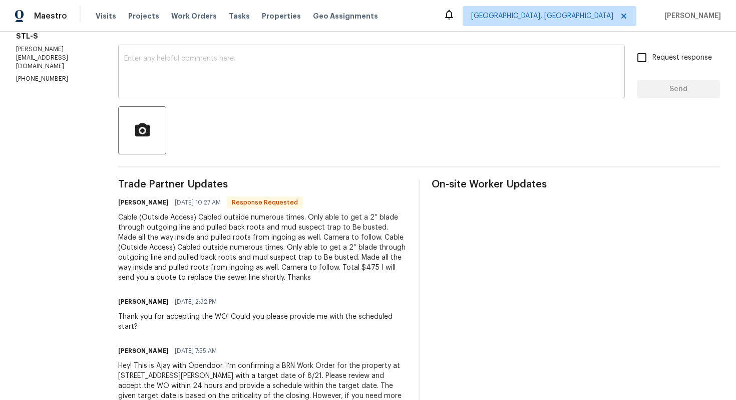
scroll to position [163, 0]
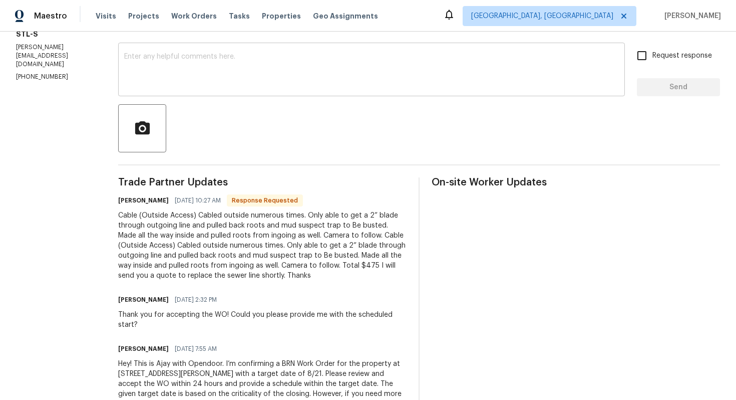
click at [336, 83] on textarea at bounding box center [371, 70] width 495 height 35
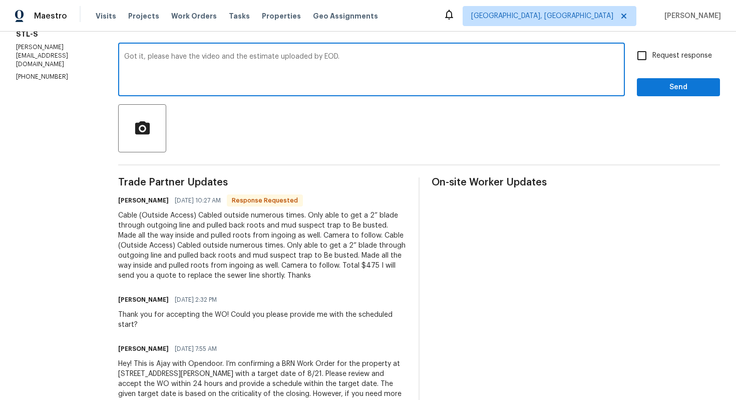
type textarea "Got it, please have the video and the estimate uploaded by EOD."
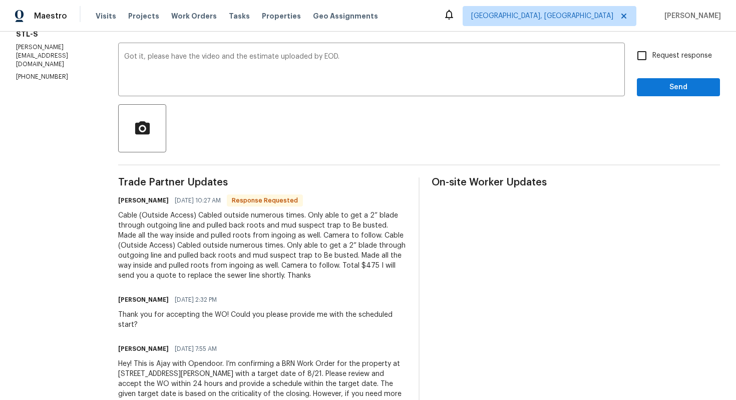
click at [692, 56] on span "Request response" at bounding box center [682, 56] width 60 height 11
click at [652, 56] on input "Request response" at bounding box center [641, 55] width 21 height 21
checkbox input "true"
click at [677, 86] on span "Send" at bounding box center [678, 87] width 67 height 13
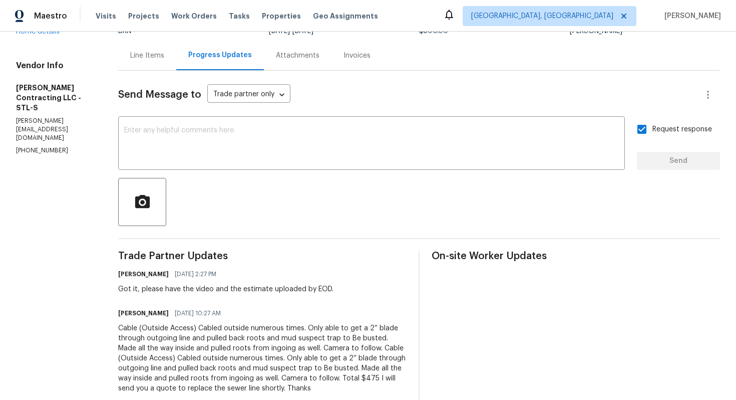
scroll to position [153, 0]
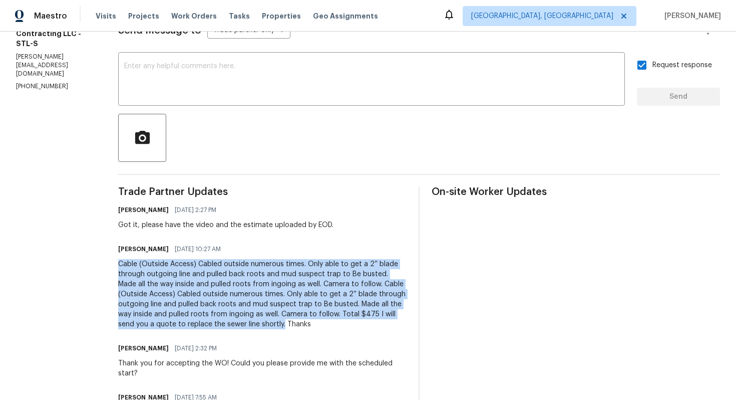
drag, startPoint x: 116, startPoint y: 265, endPoint x: 261, endPoint y: 324, distance: 157.4
click at [262, 324] on div "Cable (Outside Access) Cabled outside numerous times. Only able to get a 2” bla…" at bounding box center [262, 294] width 288 height 70
copy div "Cable (Outside Access) Cabled outside numerous times. Only able to get a 2” bla…"
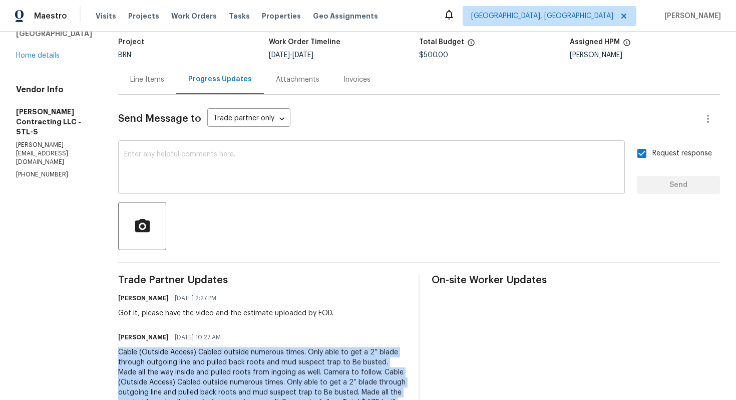
scroll to position [0, 0]
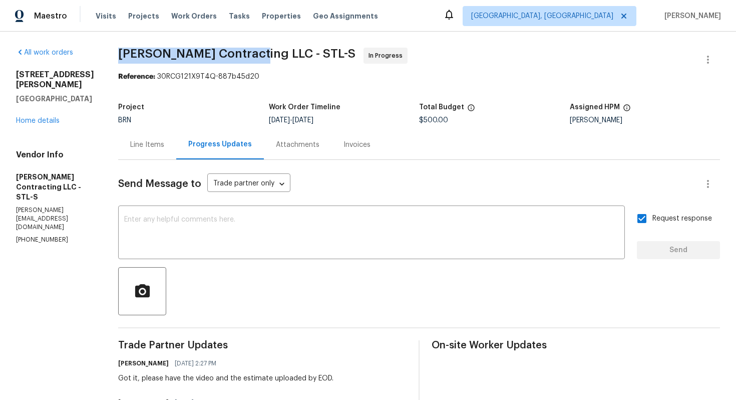
drag, startPoint x: 115, startPoint y: 57, endPoint x: 245, endPoint y: 50, distance: 129.9
click at [245, 50] on span "Loftin Contracting LLC - STL-S In Progress" at bounding box center [407, 60] width 578 height 24
copy span "Loftin Contracting LLC"
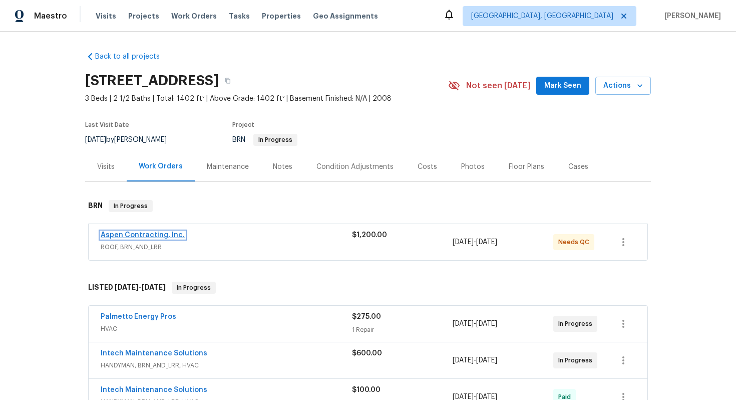
click at [150, 234] on link "Aspen Contracting, Inc." at bounding box center [143, 234] width 84 height 7
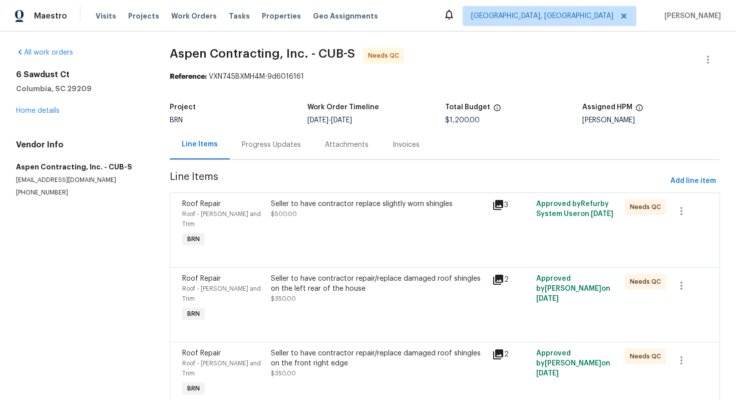
click at [286, 142] on div "Progress Updates" at bounding box center [271, 145] width 59 height 10
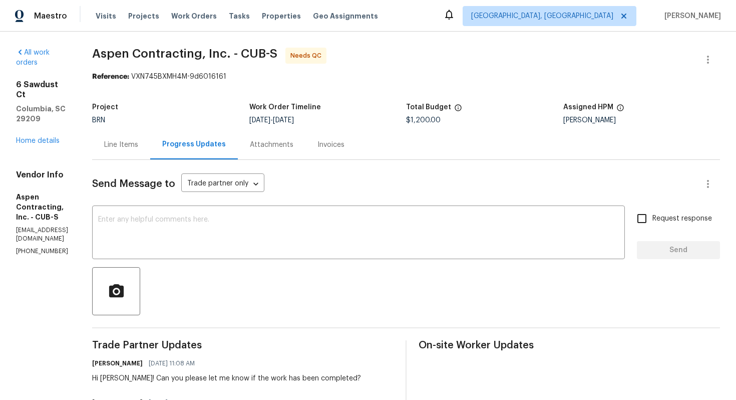
click at [138, 147] on div "Line Items" at bounding box center [121, 145] width 34 height 10
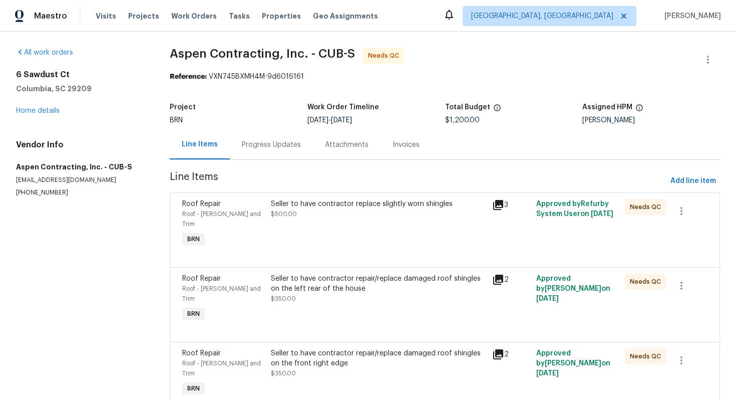
click at [320, 219] on div "Seller to have contractor replace slightly worn shingles $500.00" at bounding box center [378, 224] width 221 height 56
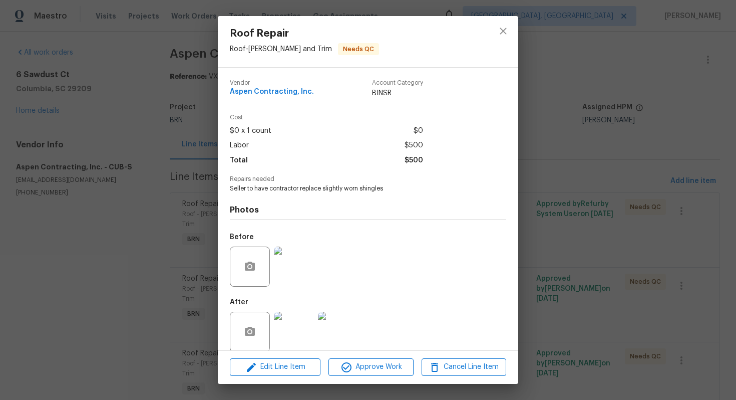
click at [296, 267] on img at bounding box center [294, 266] width 40 height 40
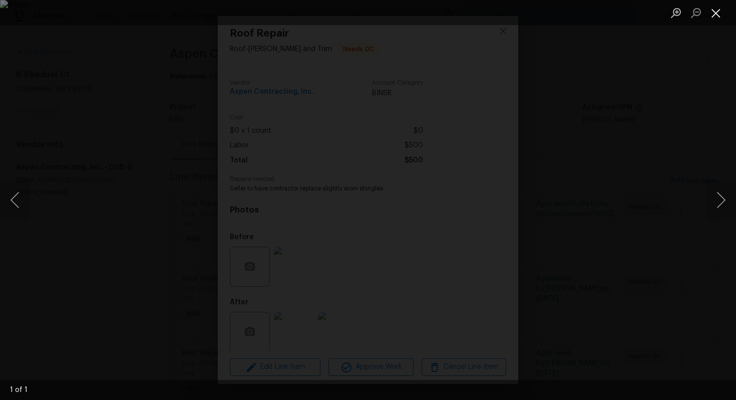
click at [718, 16] on button "Close lightbox" at bounding box center [716, 13] width 20 height 18
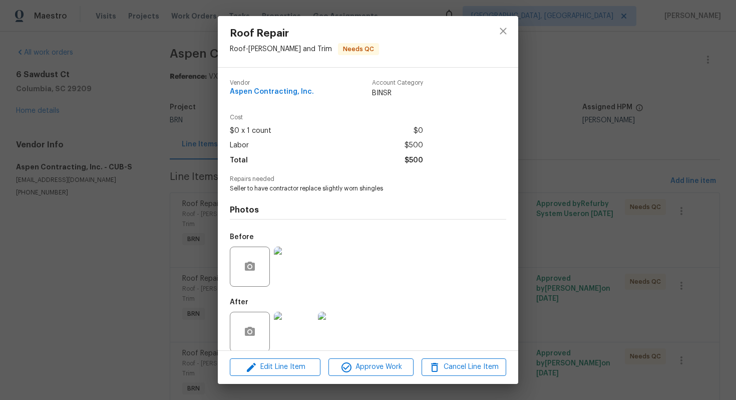
click at [291, 335] on img at bounding box center [294, 331] width 40 height 40
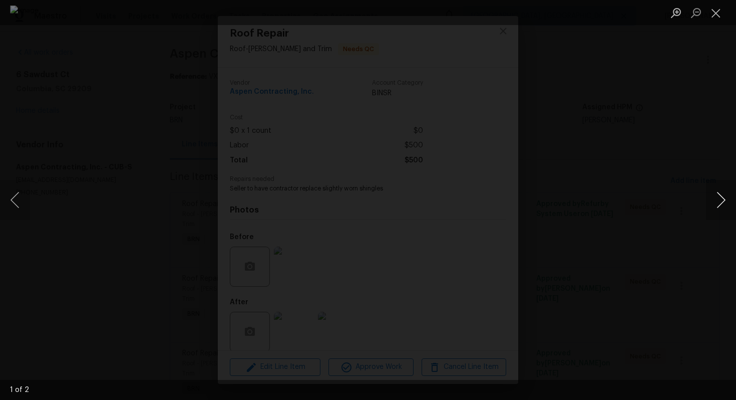
click at [717, 202] on button "Next image" at bounding box center [721, 200] width 30 height 40
click at [715, 14] on button "Close lightbox" at bounding box center [716, 13] width 20 height 18
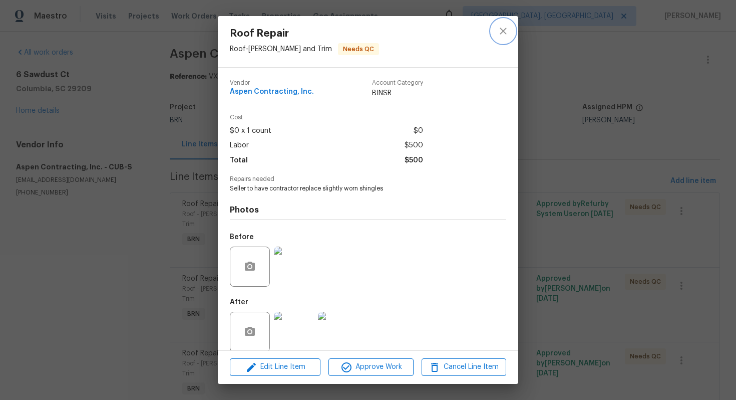
click at [502, 37] on button "close" at bounding box center [503, 31] width 24 height 24
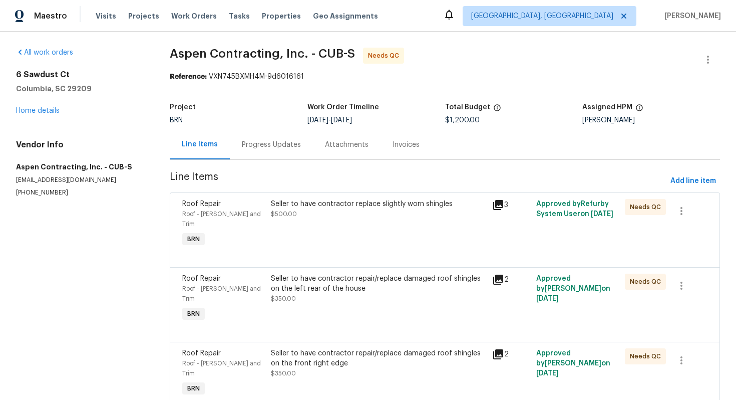
scroll to position [16, 0]
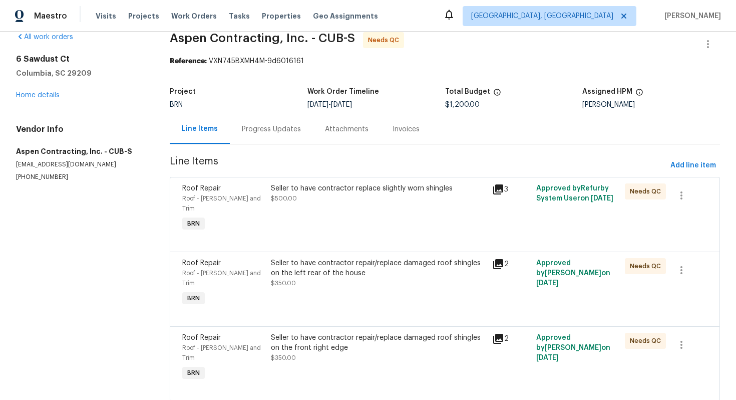
click at [336, 258] on div "Seller to have contractor repair/replace damaged roof shingles on the left rear…" at bounding box center [378, 268] width 215 height 20
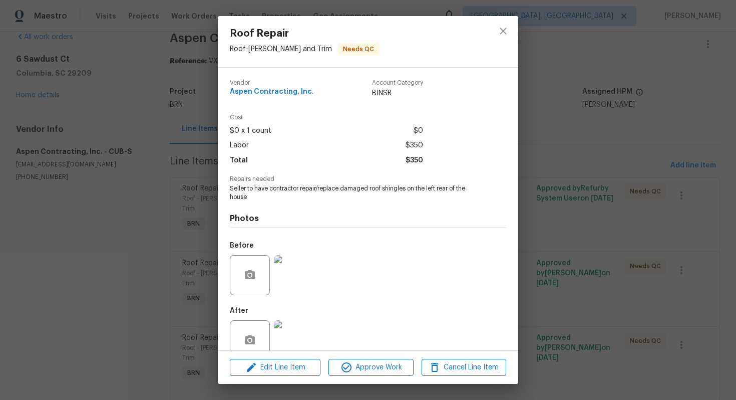
scroll to position [20, 0]
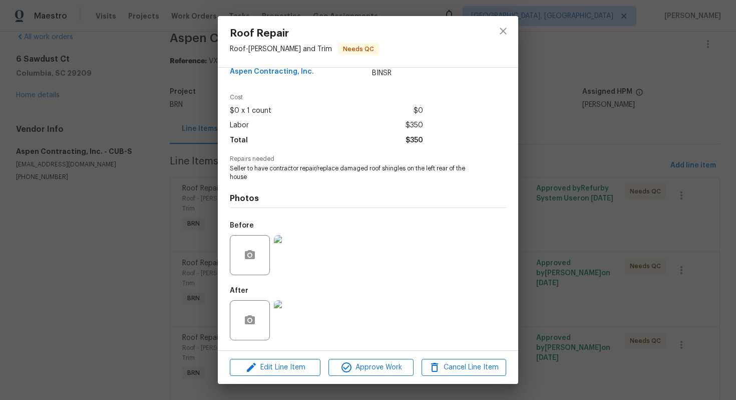
click at [292, 260] on img at bounding box center [294, 255] width 40 height 40
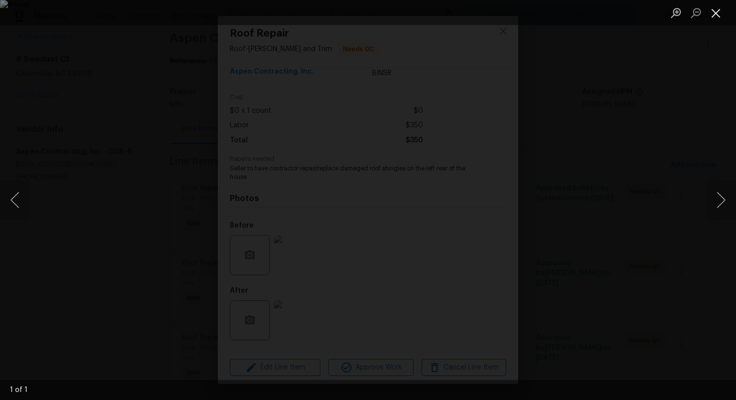
click at [717, 13] on button "Close lightbox" at bounding box center [716, 13] width 20 height 18
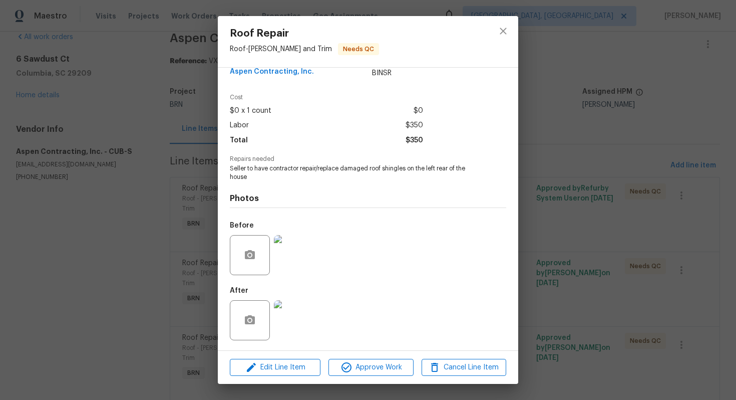
click at [287, 256] on img at bounding box center [294, 255] width 40 height 40
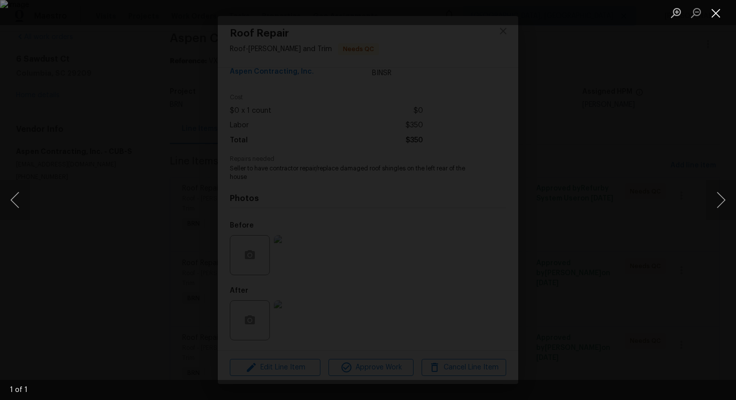
click at [719, 13] on button "Close lightbox" at bounding box center [716, 13] width 20 height 18
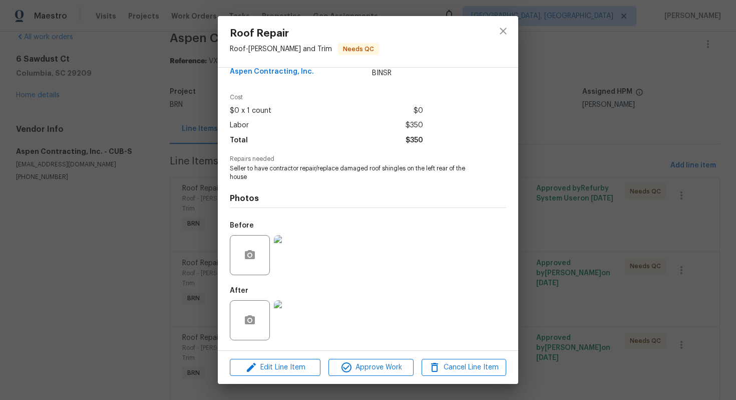
click at [303, 309] on img at bounding box center [294, 320] width 40 height 40
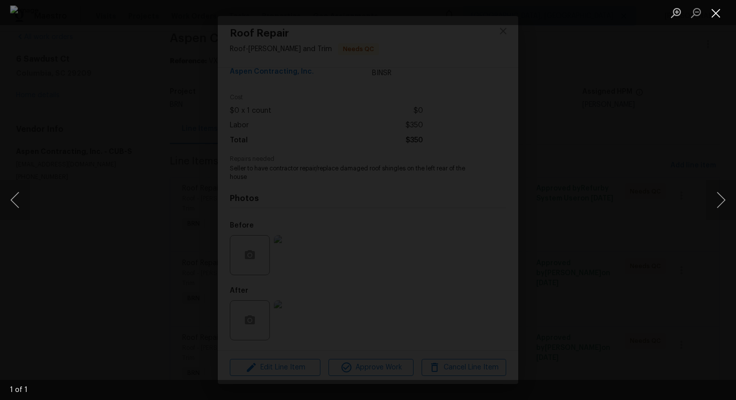
click at [718, 17] on button "Close lightbox" at bounding box center [716, 13] width 20 height 18
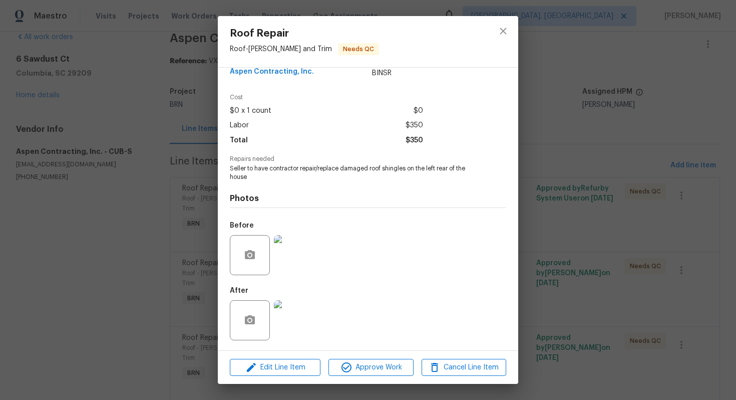
click at [558, 108] on div "Roof Repair Roof - Eaves and Trim Needs QC Vendor Aspen Contracting, Inc. Accou…" at bounding box center [368, 200] width 736 height 400
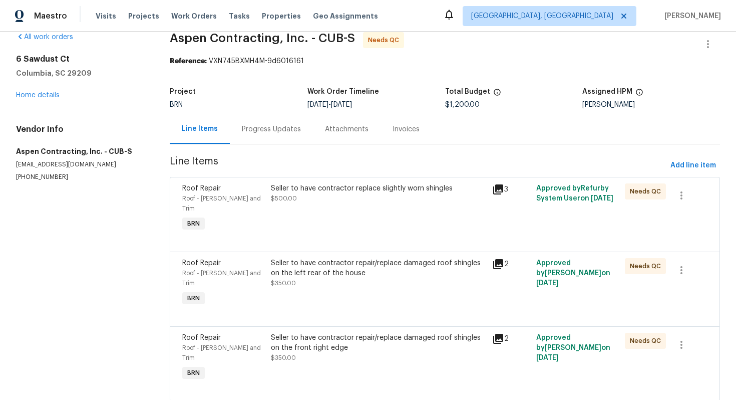
click at [319, 332] on div "Seller to have contractor repair/replace damaged roof shingles on the front rig…" at bounding box center [378, 342] width 215 height 20
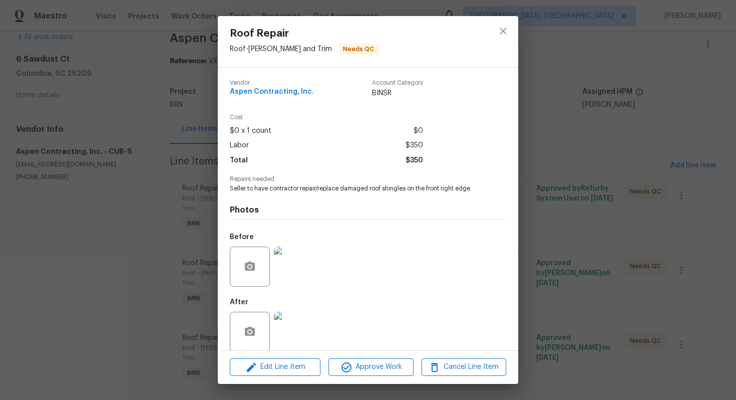
click at [297, 274] on img at bounding box center [294, 266] width 40 height 40
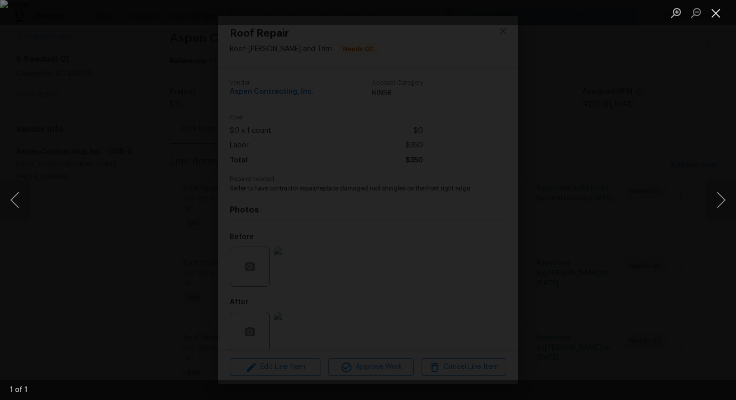
click at [717, 17] on button "Close lightbox" at bounding box center [716, 13] width 20 height 18
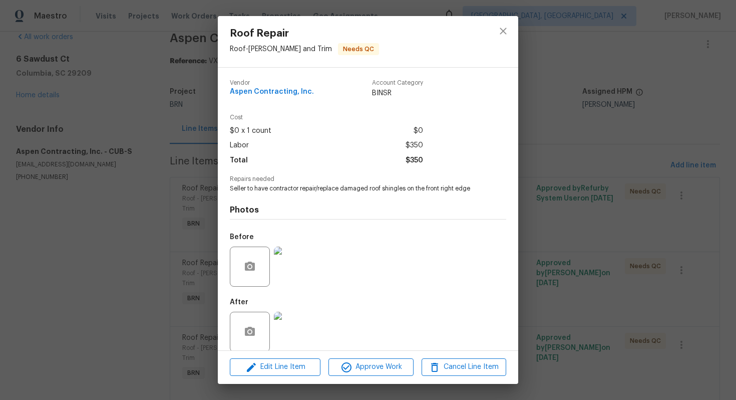
click at [287, 339] on img at bounding box center [294, 331] width 40 height 40
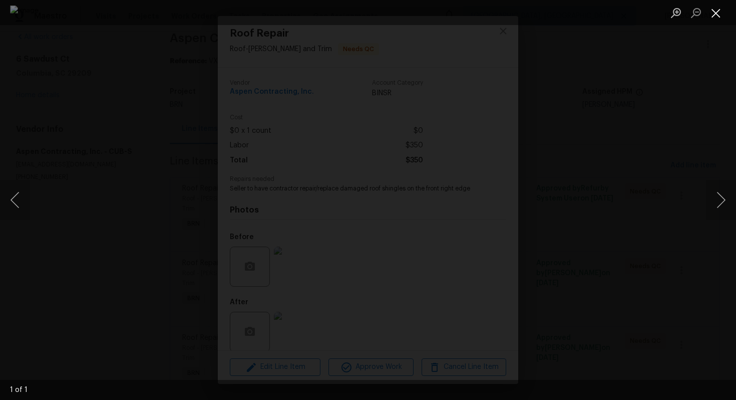
click at [717, 9] on button "Close lightbox" at bounding box center [716, 13] width 20 height 18
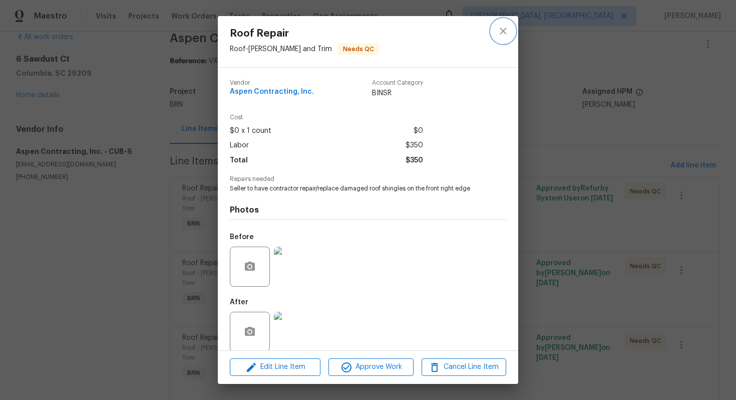
click at [503, 33] on icon "close" at bounding box center [503, 31] width 12 height 12
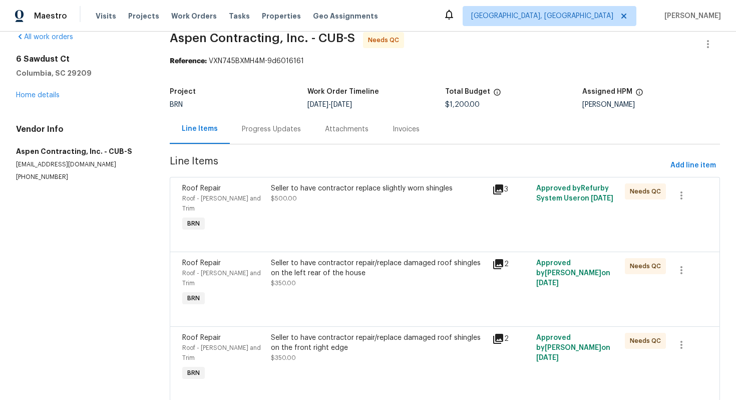
scroll to position [0, 0]
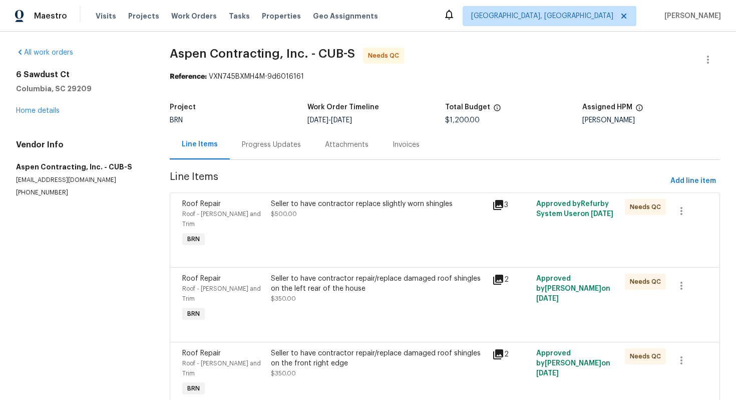
click at [282, 148] on div "Progress Updates" at bounding box center [271, 145] width 59 height 10
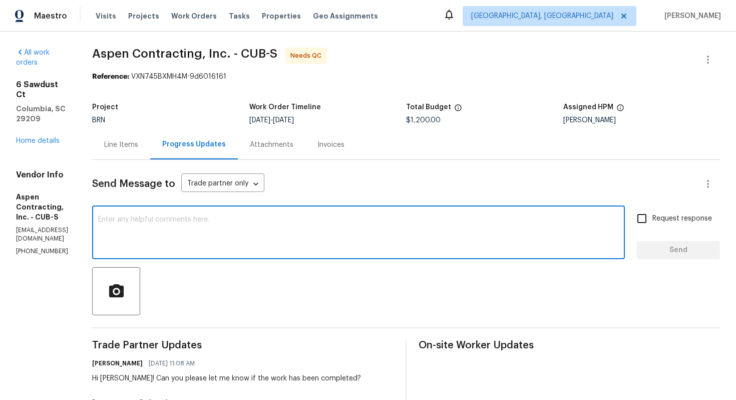
click at [258, 236] on textarea at bounding box center [358, 233] width 521 height 35
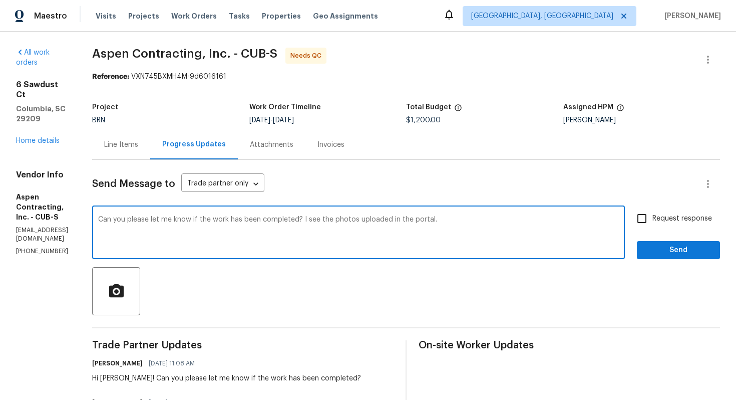
type textarea "Can you please let me know if the work has been completed? I see the photos upl…"
click at [655, 216] on span "Request response" at bounding box center [682, 218] width 60 height 11
click at [652, 216] on input "Request response" at bounding box center [641, 218] width 21 height 21
checkbox input "true"
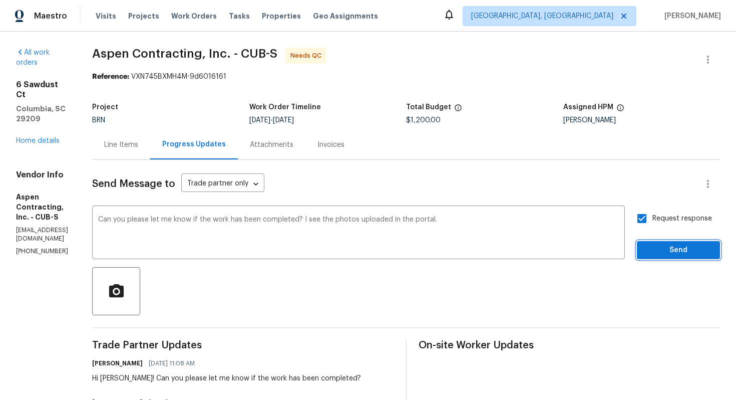
click at [657, 251] on span "Send" at bounding box center [678, 250] width 67 height 13
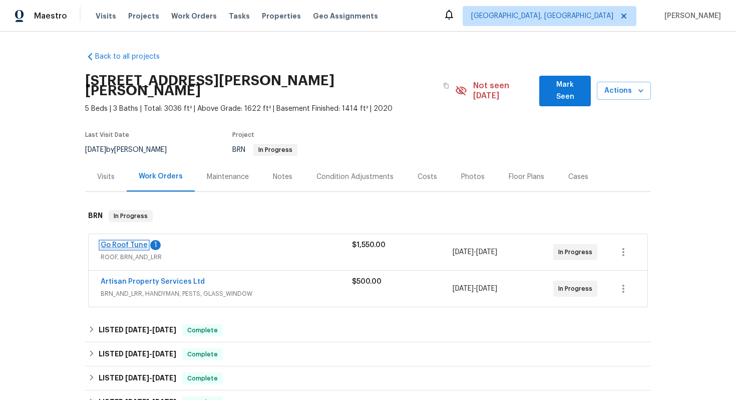
click at [134, 241] on link "Go Roof Tune" at bounding box center [124, 244] width 47 height 7
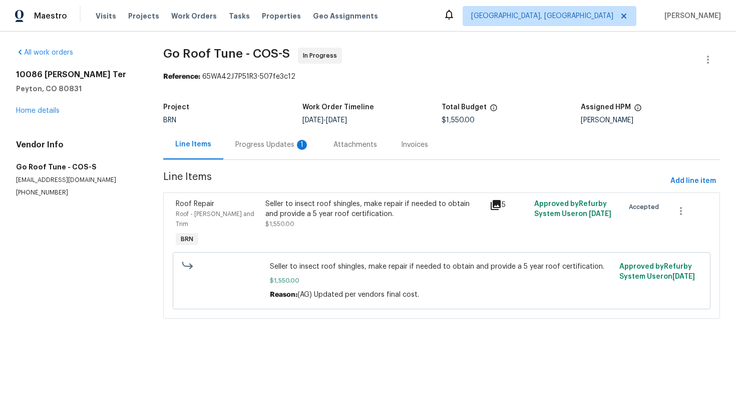
click at [252, 136] on div "Progress Updates 1" at bounding box center [272, 145] width 98 height 30
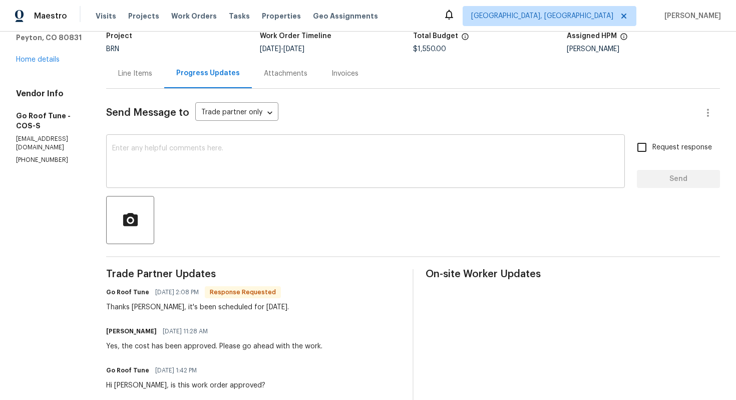
scroll to position [79, 0]
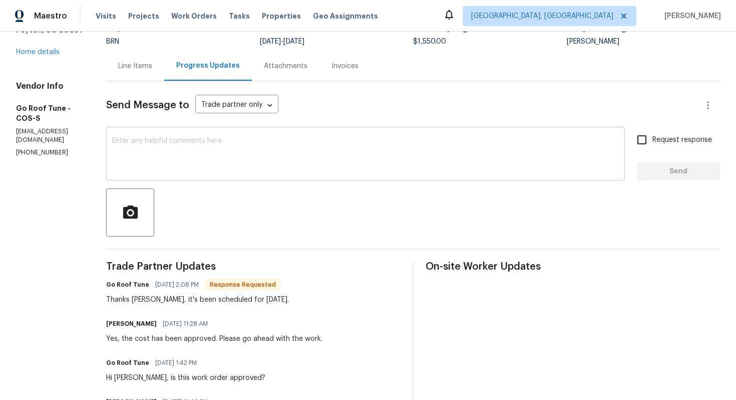
click at [259, 149] on textarea at bounding box center [365, 154] width 507 height 35
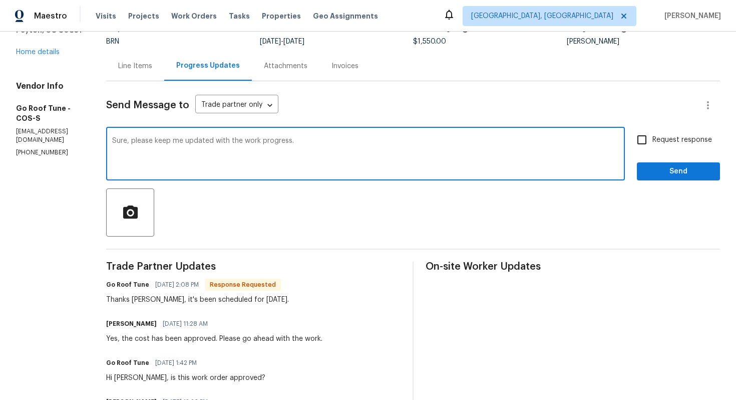
type textarea "Sure, please keep me updated with the work progress."
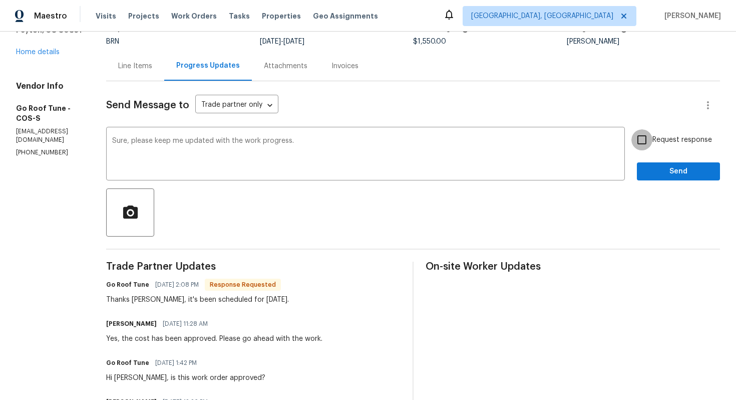
click at [647, 143] on input "Request response" at bounding box center [641, 139] width 21 height 21
checkbox input "true"
click at [669, 176] on span "Send" at bounding box center [678, 171] width 67 height 13
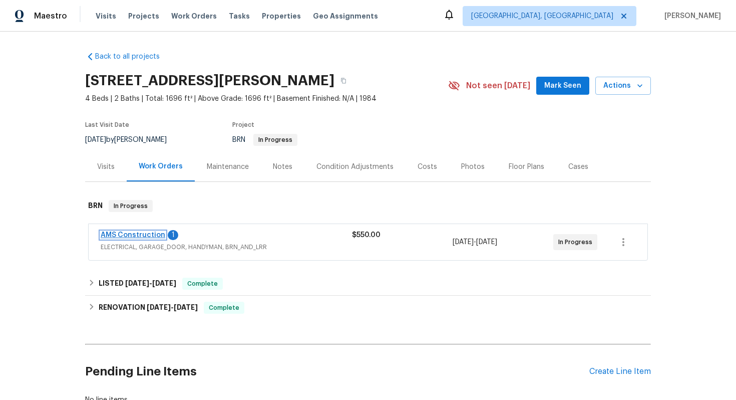
click at [143, 235] on link "AMS Construction" at bounding box center [133, 234] width 65 height 7
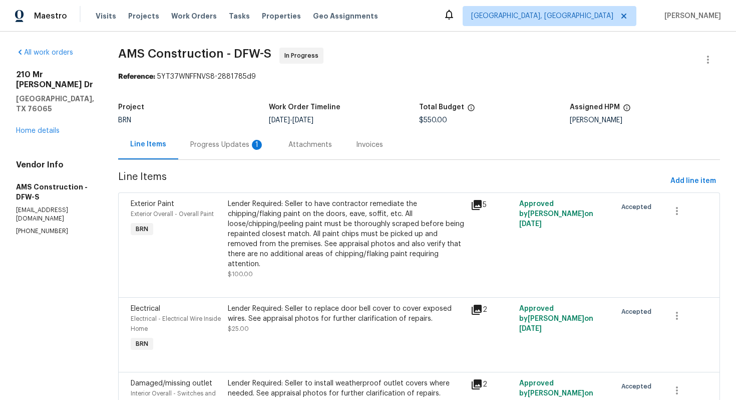
click at [257, 148] on div "Progress Updates 1" at bounding box center [227, 145] width 98 height 30
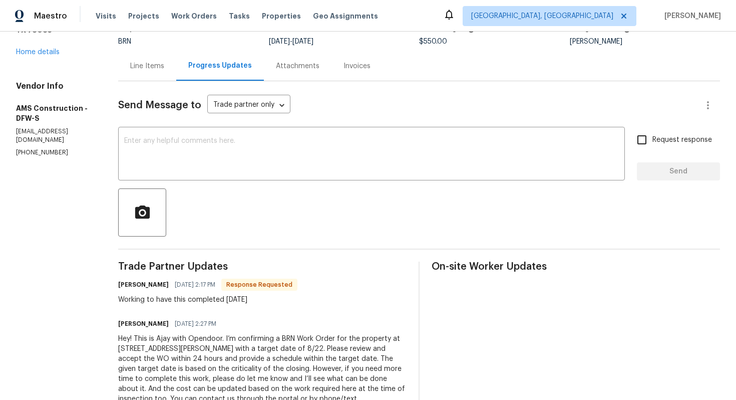
scroll to position [79, 0]
click at [265, 171] on textarea at bounding box center [371, 154] width 495 height 35
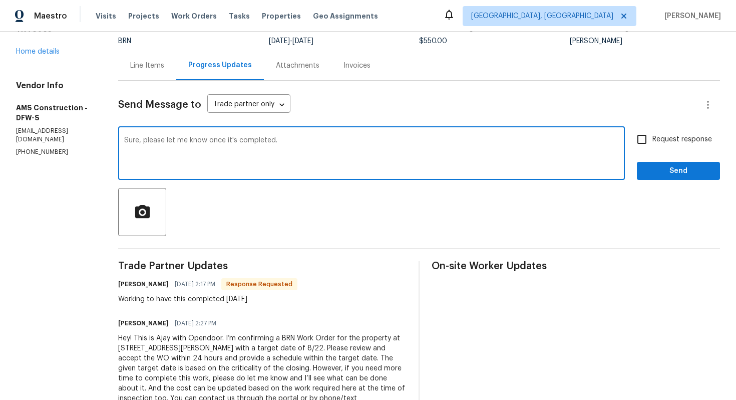
type textarea "Sure, please let me know once it's completed."
click at [650, 139] on input "Request response" at bounding box center [641, 139] width 21 height 21
checkbox input "true"
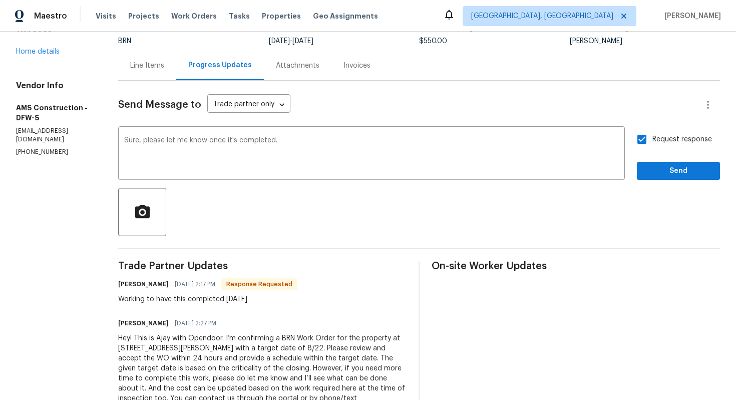
click at [654, 157] on div "Request response Send" at bounding box center [678, 154] width 83 height 51
click at [650, 168] on span "Send" at bounding box center [678, 171] width 67 height 13
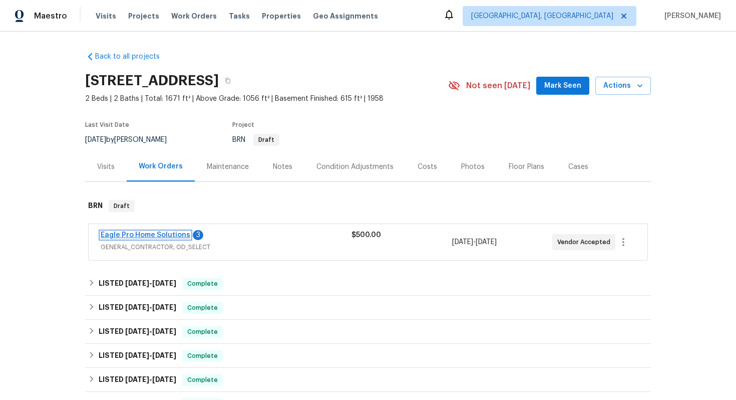
click at [137, 237] on link "Eagle Pro Home Solutions" at bounding box center [146, 234] width 90 height 7
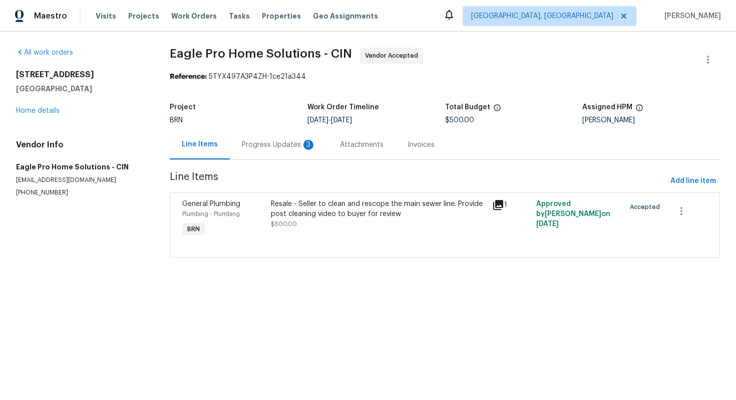
click at [274, 145] on div "Progress Updates 3" at bounding box center [279, 145] width 74 height 10
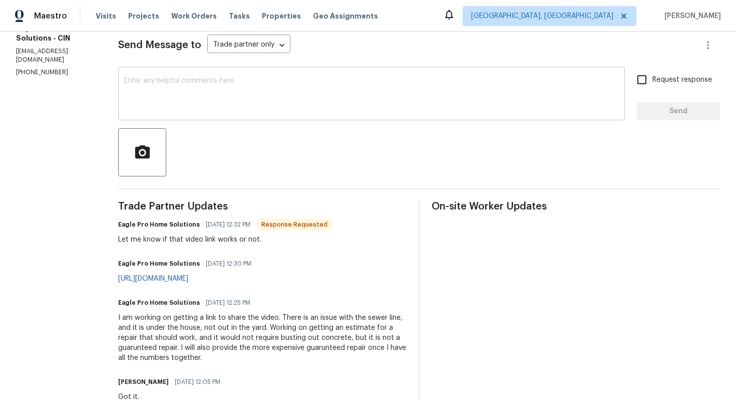
scroll to position [142, 0]
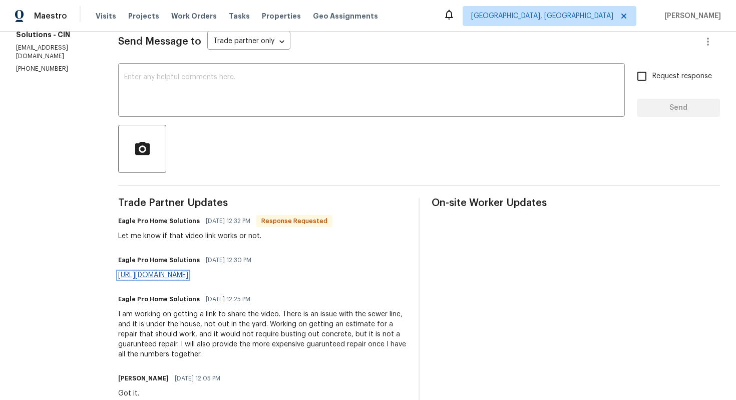
click at [188, 275] on link "[URL][DOMAIN_NAME]" at bounding box center [153, 274] width 70 height 7
click at [313, 100] on textarea at bounding box center [371, 91] width 495 height 35
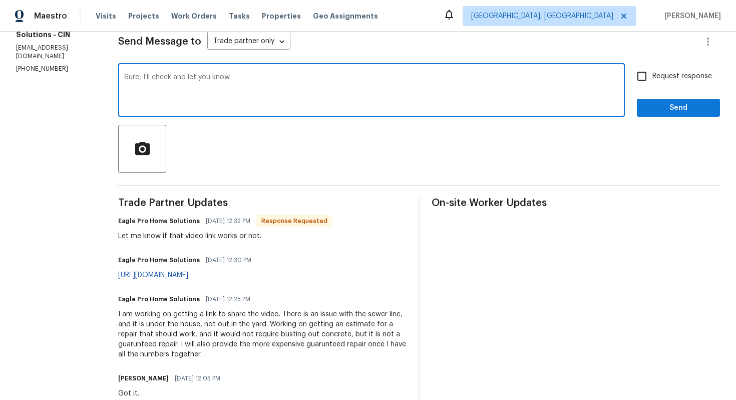
type textarea "Sure, I'll check and let you know."
click at [660, 81] on span "Request response" at bounding box center [682, 76] width 60 height 11
click at [652, 81] on input "Request response" at bounding box center [641, 76] width 21 height 21
checkbox input "true"
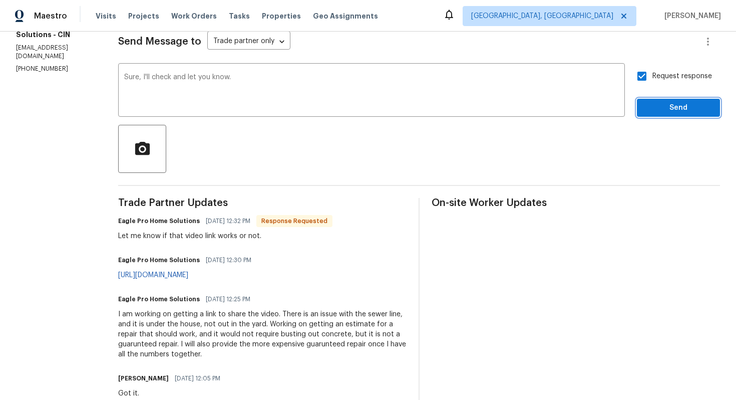
click at [665, 113] on span "Send" at bounding box center [678, 108] width 67 height 13
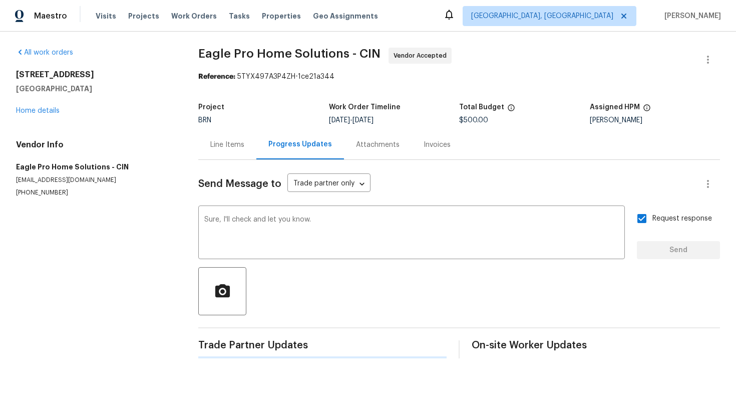
scroll to position [0, 0]
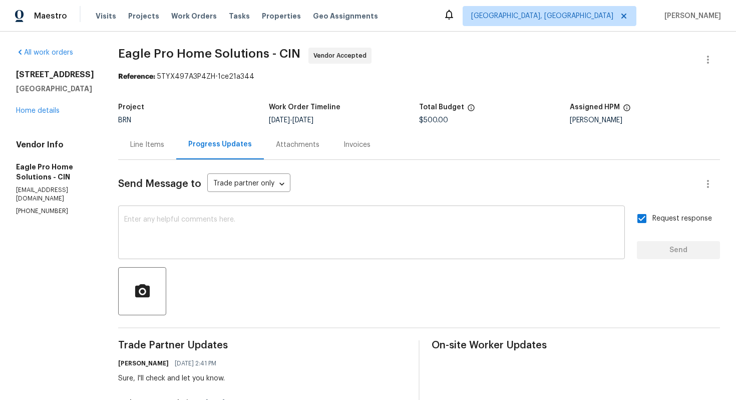
click at [504, 241] on textarea at bounding box center [371, 233] width 495 height 35
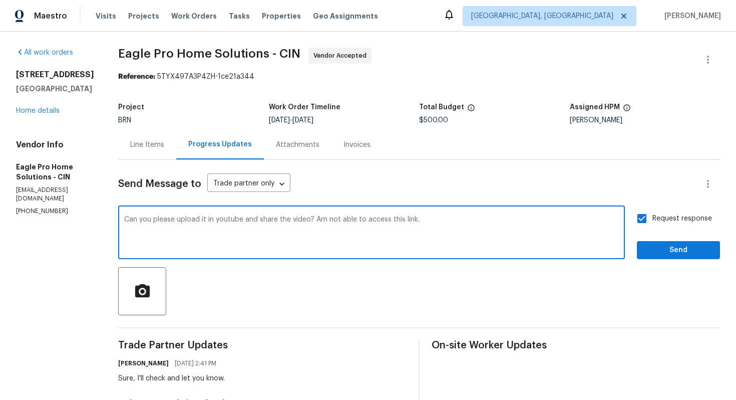
type textarea "Can you please upload it in youtube and share the video? Am not able to access …"
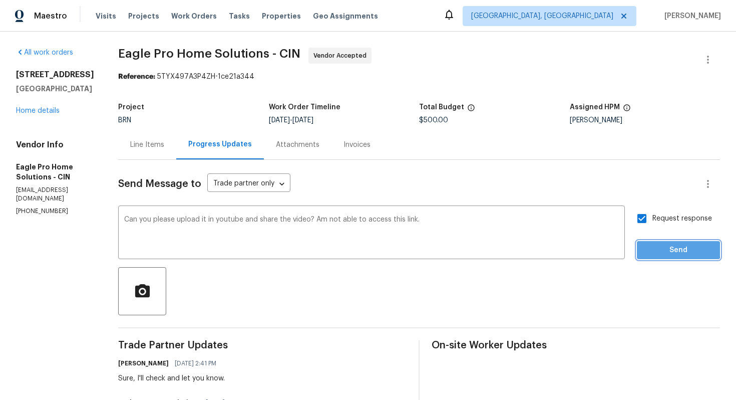
click at [667, 248] on span "Send" at bounding box center [678, 250] width 67 height 13
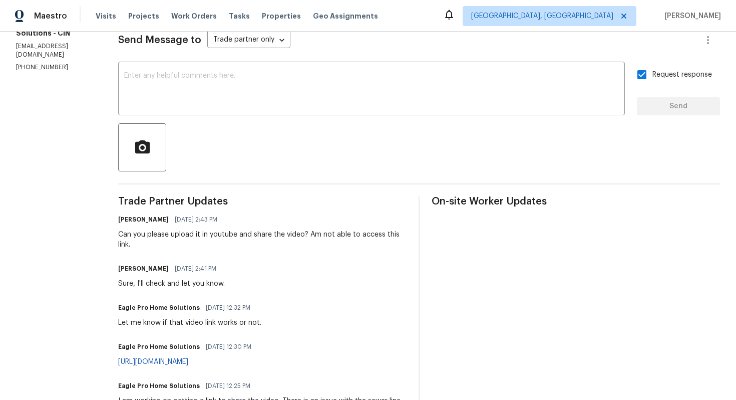
scroll to position [137, 0]
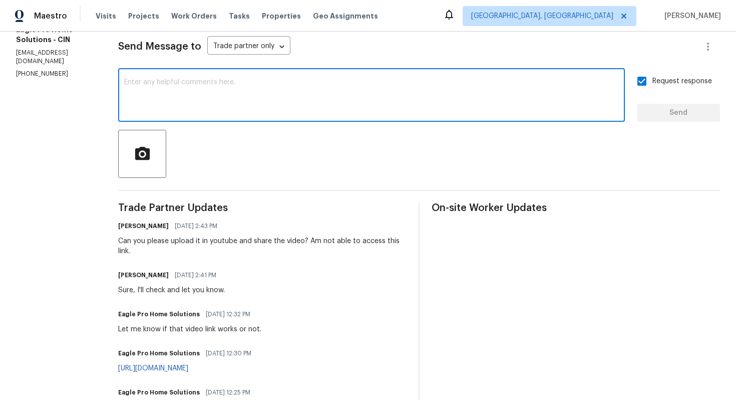
click at [354, 106] on textarea at bounding box center [371, 96] width 495 height 35
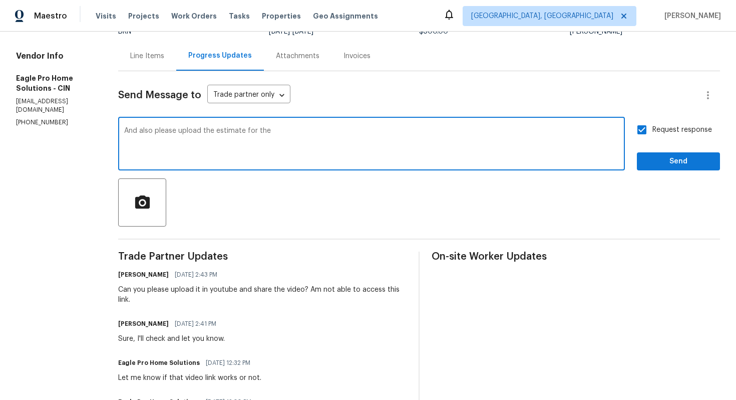
scroll to position [0, 0]
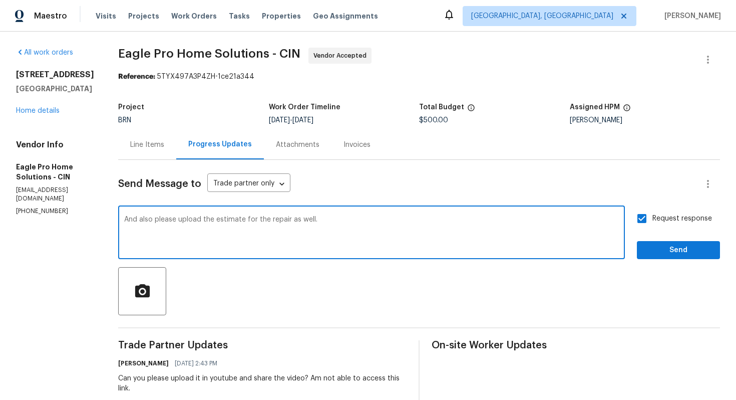
type textarea "And also please upload the estimate for the repair as well."
click at [640, 217] on input "Request response" at bounding box center [641, 218] width 21 height 21
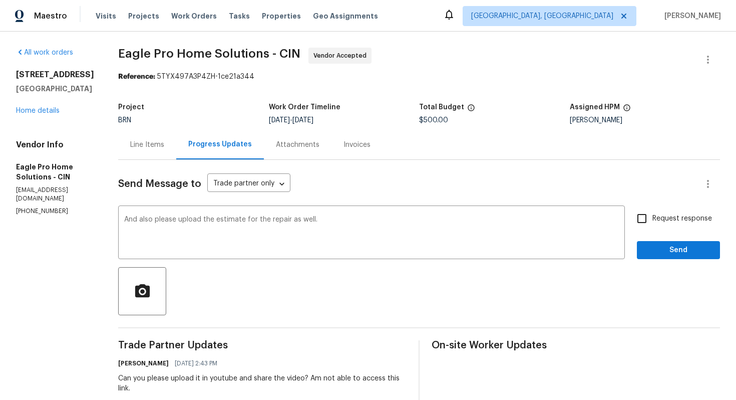
click at [640, 217] on input "Request response" at bounding box center [641, 218] width 21 height 21
checkbox input "true"
click at [651, 249] on span "Send" at bounding box center [678, 250] width 67 height 13
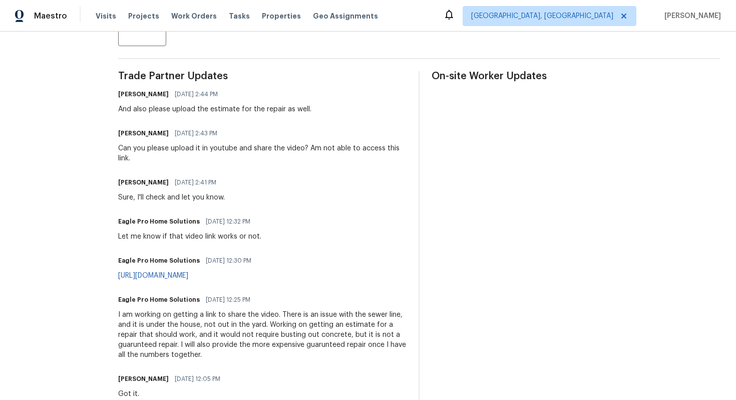
scroll to position [283, 0]
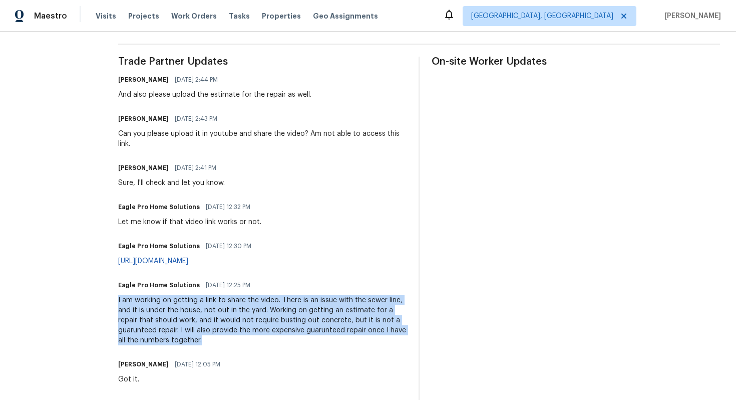
drag, startPoint x: 139, startPoint y: 301, endPoint x: 240, endPoint y: 329, distance: 105.1
click at [240, 329] on div "All work orders [STREET_ADDRESS] Home details Vendor Info Eagle Pro Home Soluti…" at bounding box center [368, 217] width 736 height 939
copy div "I am working on getting a link to share the video. There is an issue with the s…"
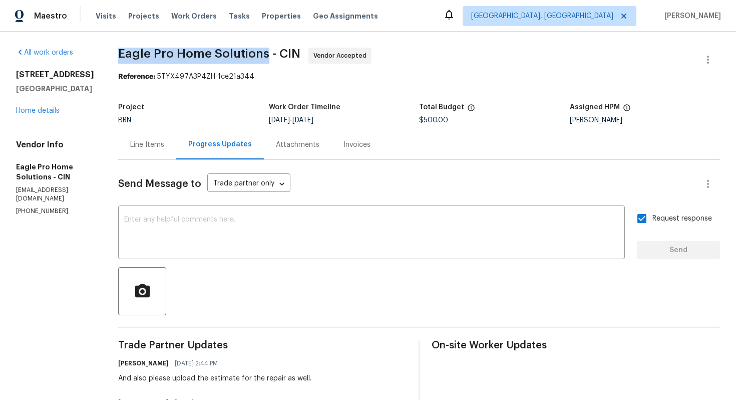
drag, startPoint x: 142, startPoint y: 51, endPoint x: 288, endPoint y: 54, distance: 145.7
click at [288, 54] on span "Eagle Pro Home Solutions - CIN" at bounding box center [209, 54] width 182 height 12
copy span "Eagle Pro Home Solutions"
